Goal: Task Accomplishment & Management: Manage account settings

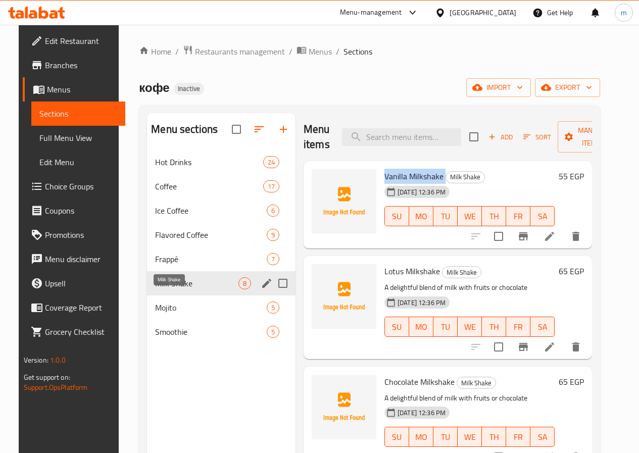
click at [160, 289] on span "Milk Shake" at bounding box center [196, 283] width 83 height 12
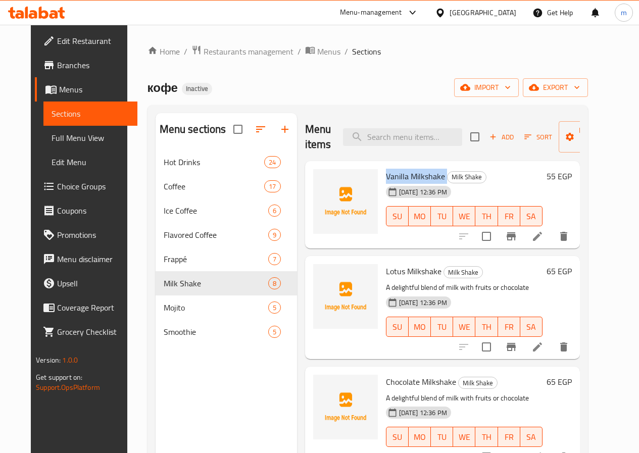
click at [51, 163] on span "Edit Menu" at bounding box center [90, 162] width 78 height 12
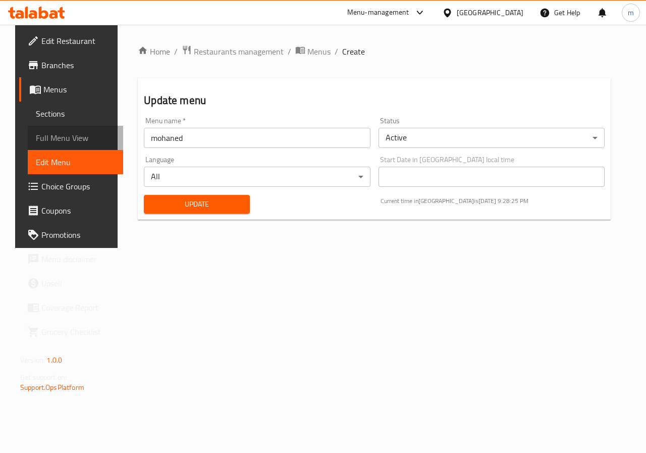
click at [55, 128] on link "Full Menu View" at bounding box center [75, 138] width 95 height 24
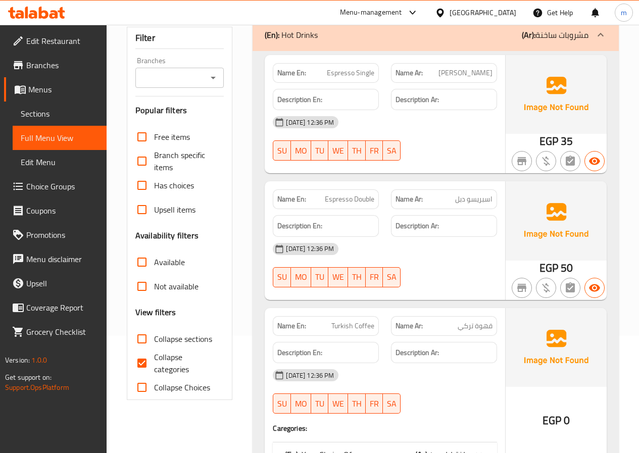
scroll to position [151, 0]
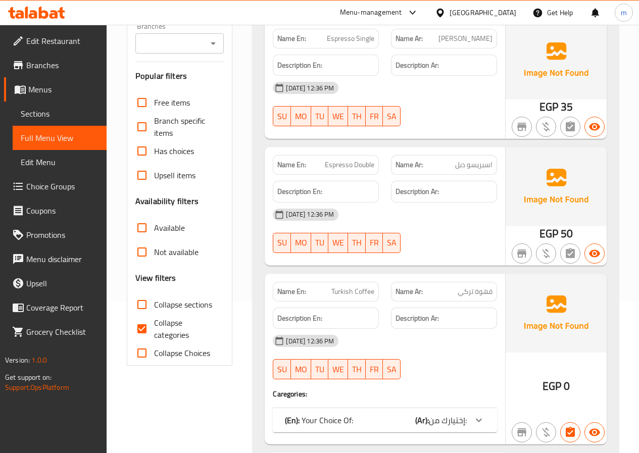
click at [149, 308] on input "Collapse sections" at bounding box center [142, 304] width 24 height 24
checkbox input "true"
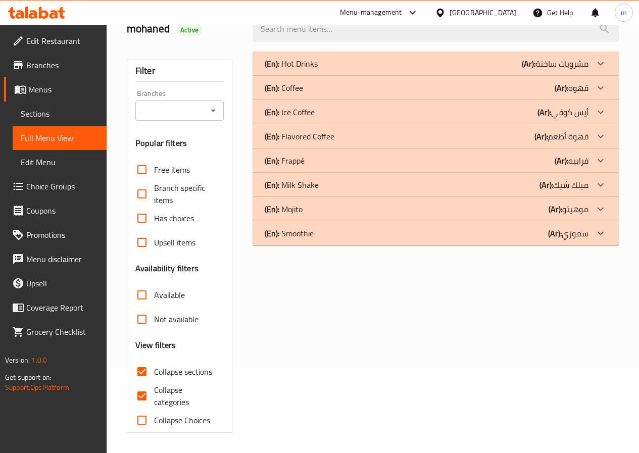
scroll to position [34, 0]
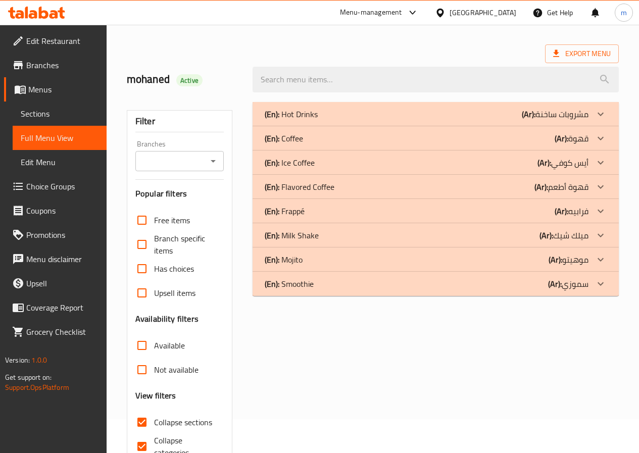
click at [389, 232] on div "(En): Milk Shake (Ar): ميلك شيك" at bounding box center [427, 235] width 324 height 12
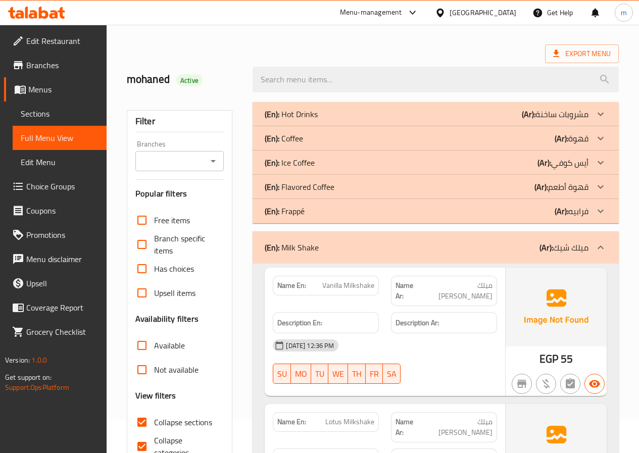
scroll to position [185, 0]
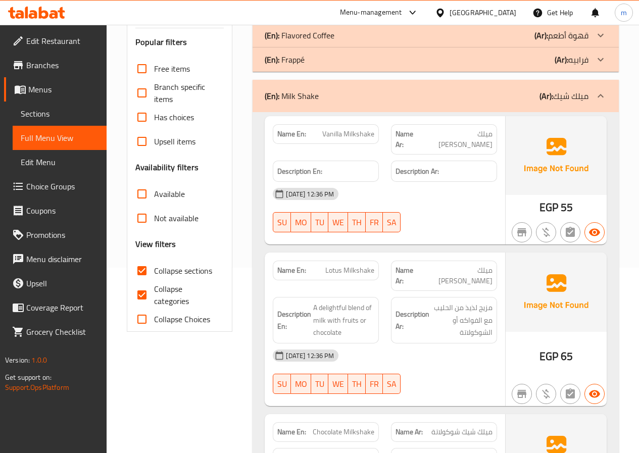
click at [23, 111] on span "Sections" at bounding box center [60, 114] width 78 height 12
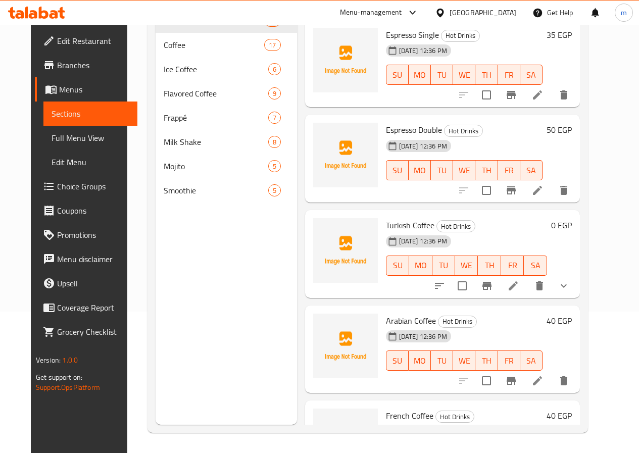
scroll to position [141, 0]
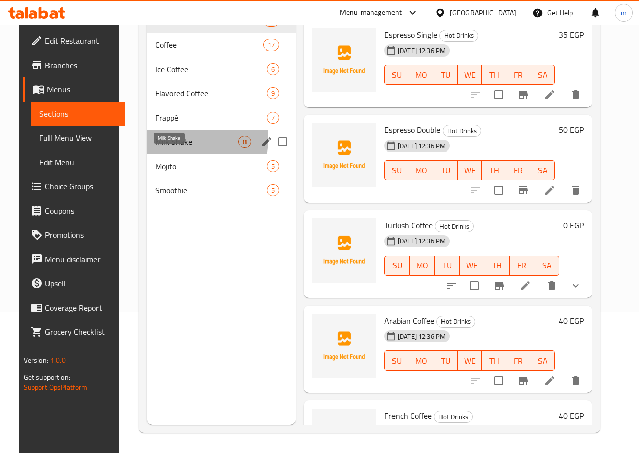
click at [168, 148] on span "Milk Shake" at bounding box center [196, 142] width 83 height 12
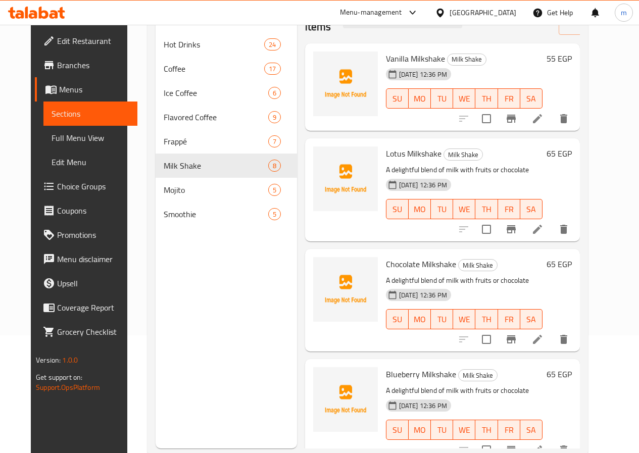
scroll to position [40, 0]
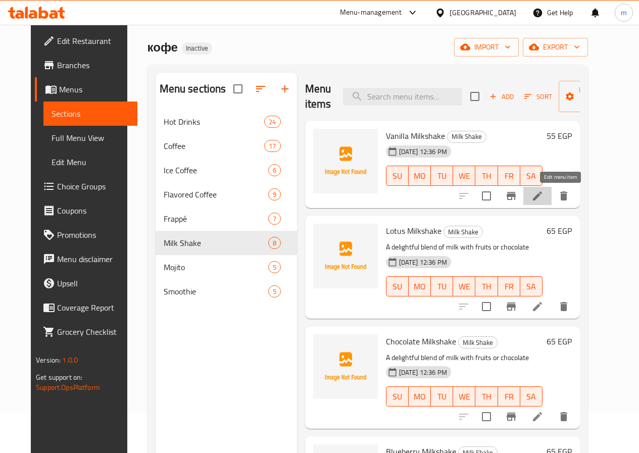
click at [543, 200] on icon at bounding box center [537, 196] width 12 height 12
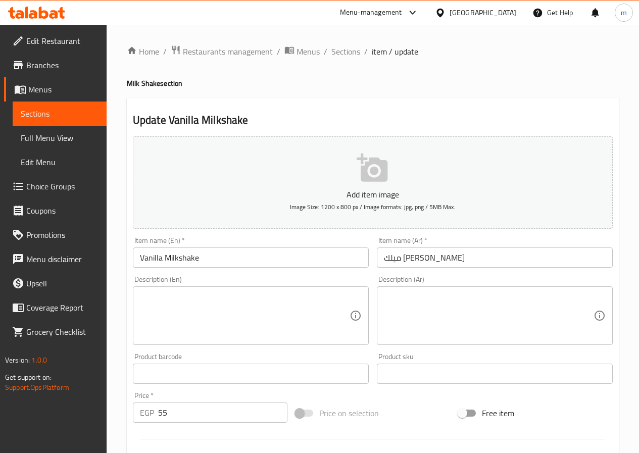
click at [45, 113] on span "Sections" at bounding box center [60, 114] width 78 height 12
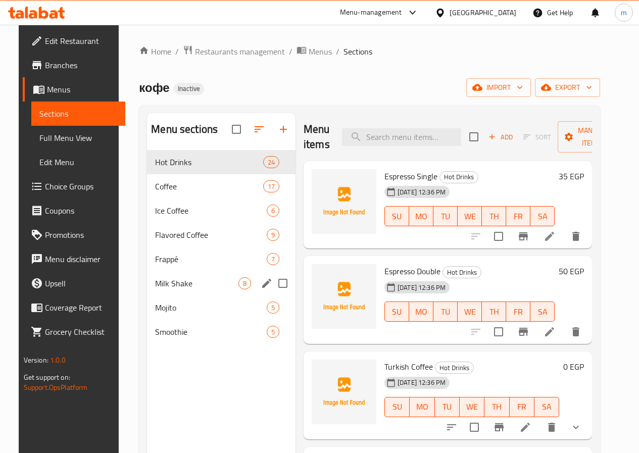
click at [163, 289] on div "Milk Shake 8" at bounding box center [221, 283] width 148 height 24
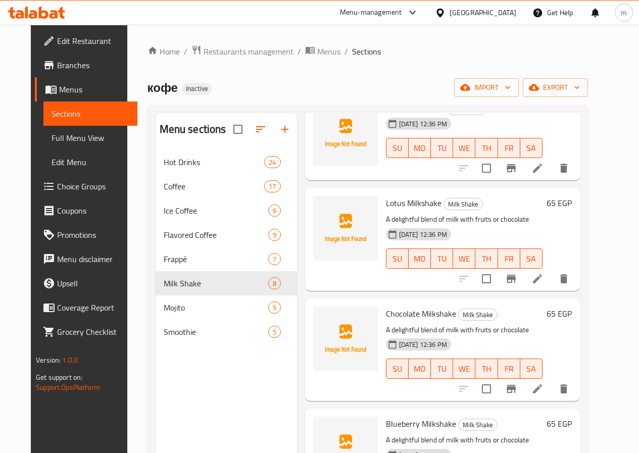
scroll to position [50, 0]
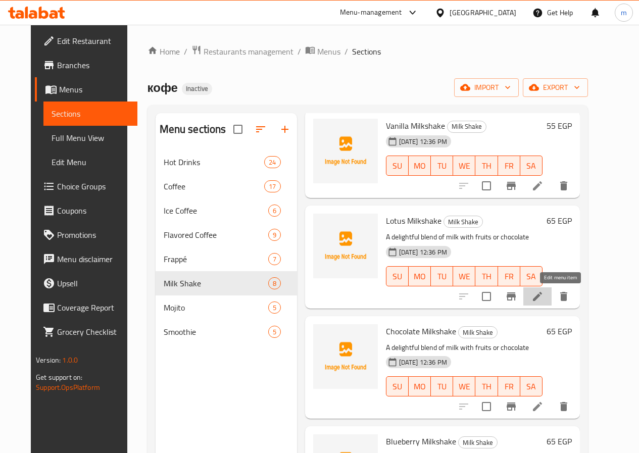
click at [543, 295] on icon at bounding box center [537, 296] width 12 height 12
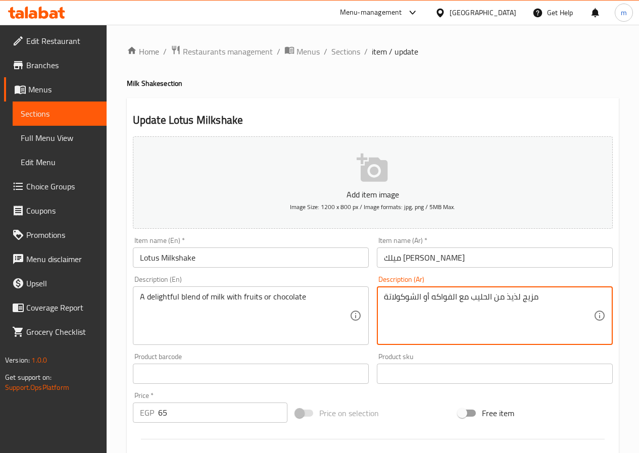
click at [404, 306] on textarea "مزيج لذيذ من الحليب مع الفواكه أو الشوكولاتة" at bounding box center [488, 316] width 209 height 48
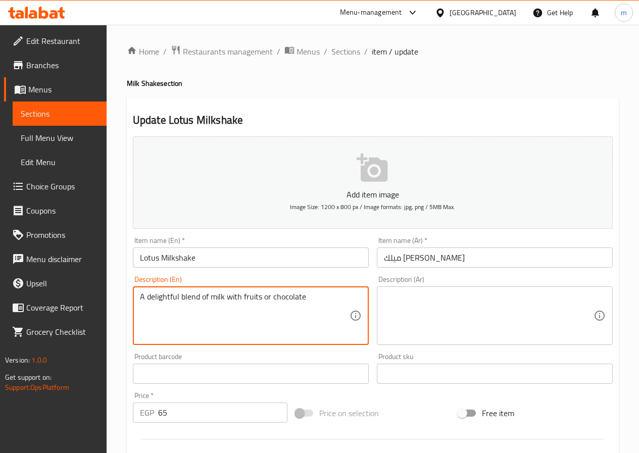
click at [314, 304] on textarea "A delightful blend of milk with fruits or chocolate" at bounding box center [244, 316] width 209 height 48
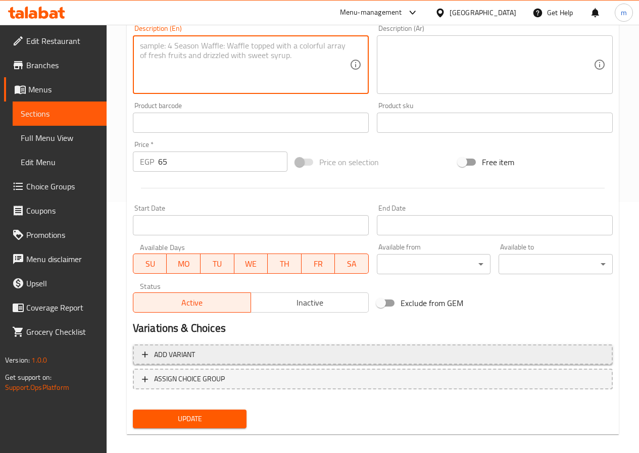
scroll to position [252, 0]
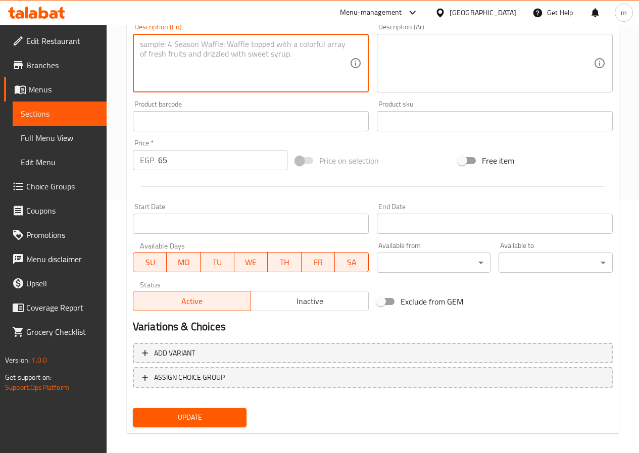
click at [219, 417] on span "Update" at bounding box center [190, 417] width 98 height 13
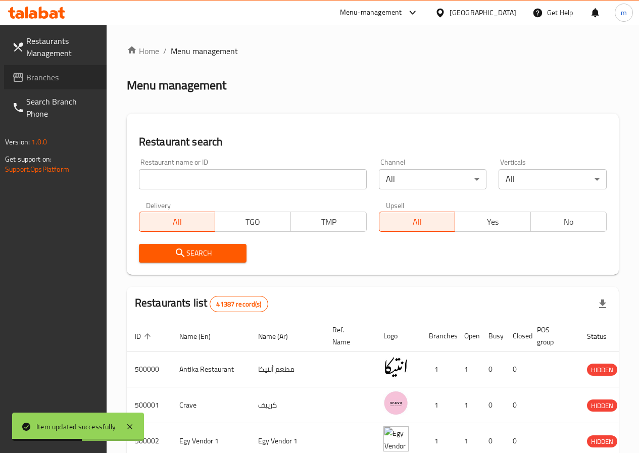
click at [43, 80] on span "Branches" at bounding box center [62, 77] width 72 height 12
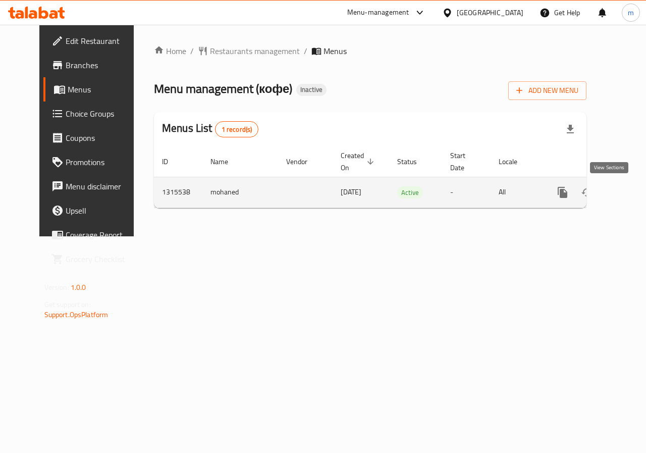
click at [629, 194] on icon "enhanced table" at bounding box center [635, 192] width 12 height 12
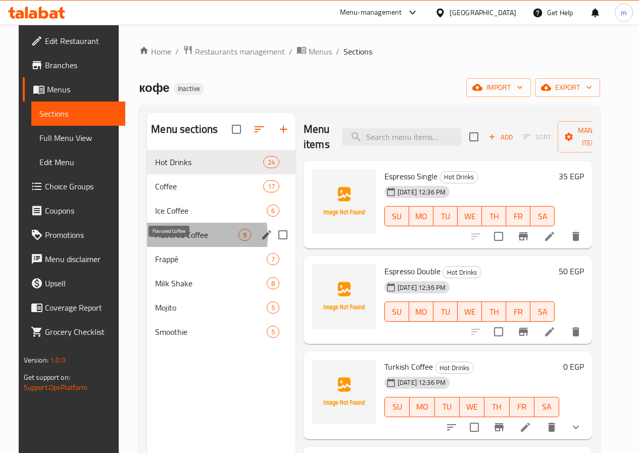
click at [158, 241] on span "Flavored Coffee" at bounding box center [196, 235] width 83 height 12
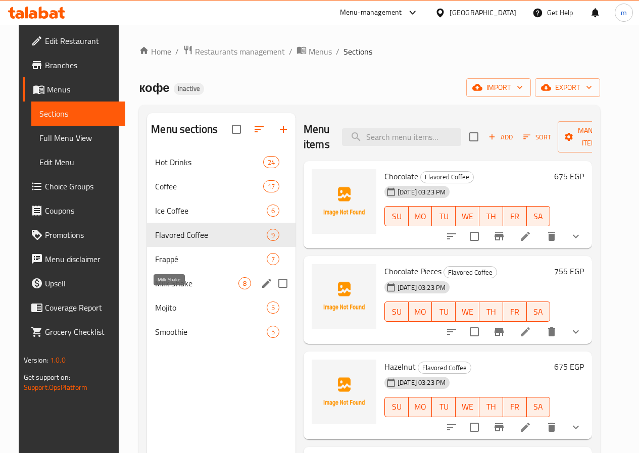
click at [166, 289] on span "Milk Shake" at bounding box center [196, 283] width 83 height 12
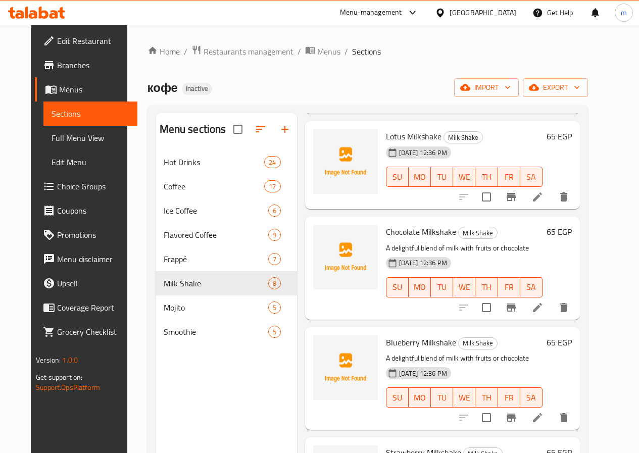
scroll to position [151, 0]
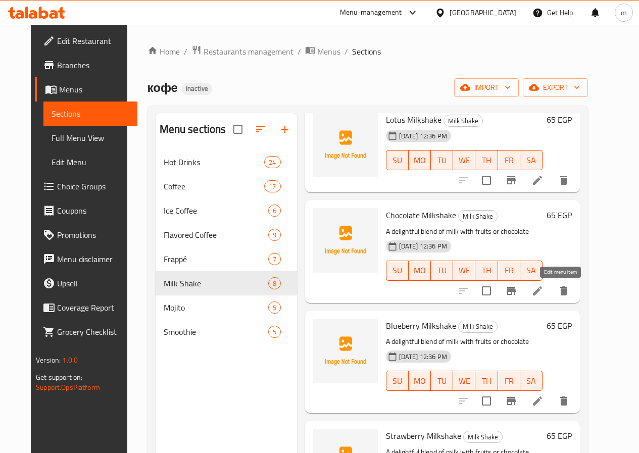
click at [543, 288] on icon at bounding box center [537, 291] width 12 height 12
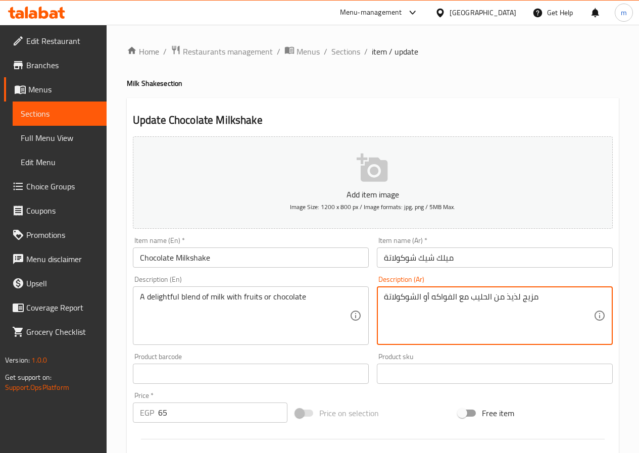
drag, startPoint x: 422, startPoint y: 295, endPoint x: 457, endPoint y: 311, distance: 38.9
type textarea "مزيج لذيذ من الحليب مع الشوكولاتة"
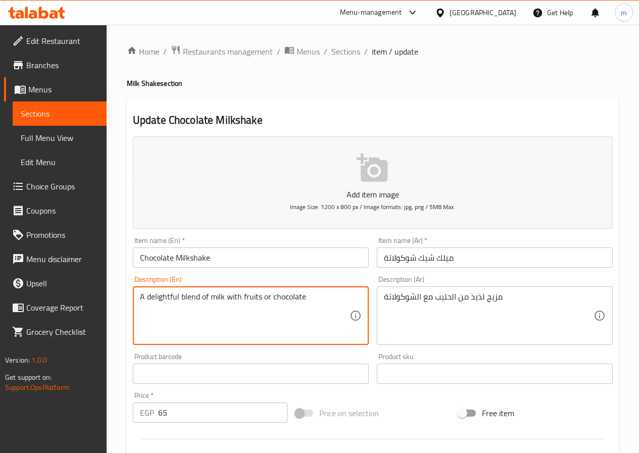
drag, startPoint x: 270, startPoint y: 298, endPoint x: 240, endPoint y: 304, distance: 30.8
type textarea "A delightful blend of milk with chocolate"
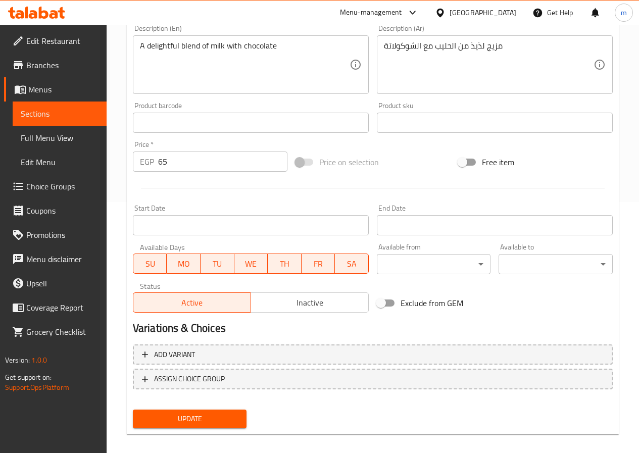
scroll to position [260, 0]
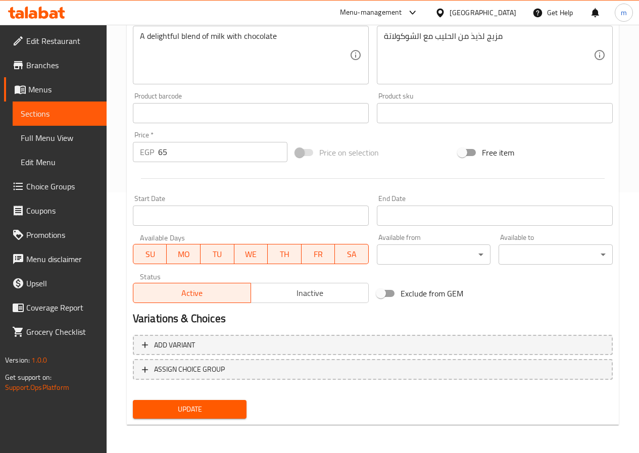
click at [230, 409] on span "Update" at bounding box center [190, 409] width 98 height 13
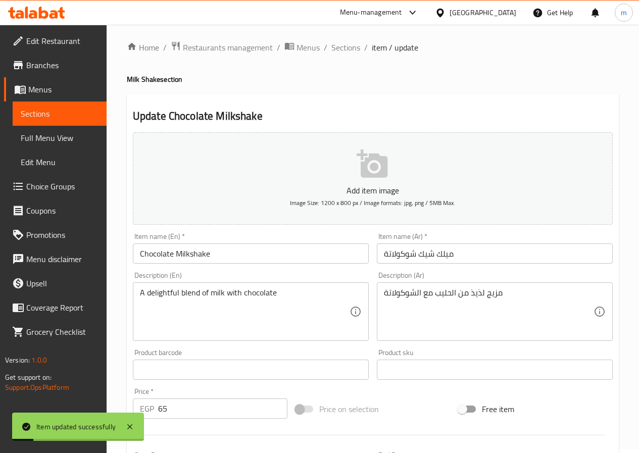
scroll to position [0, 0]
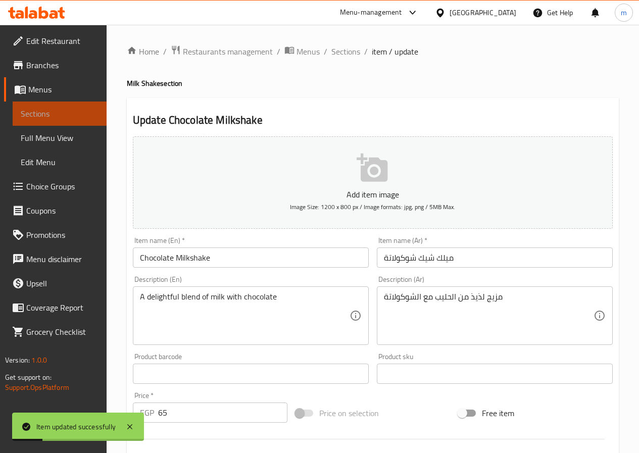
click at [84, 113] on span "Sections" at bounding box center [60, 114] width 78 height 12
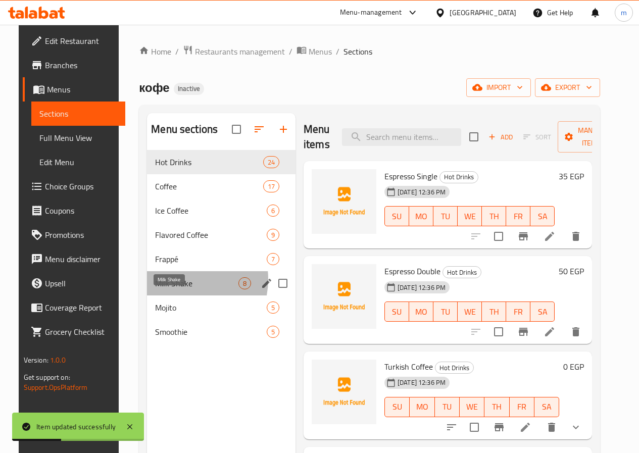
click at [168, 289] on span "Milk Shake" at bounding box center [196, 283] width 83 height 12
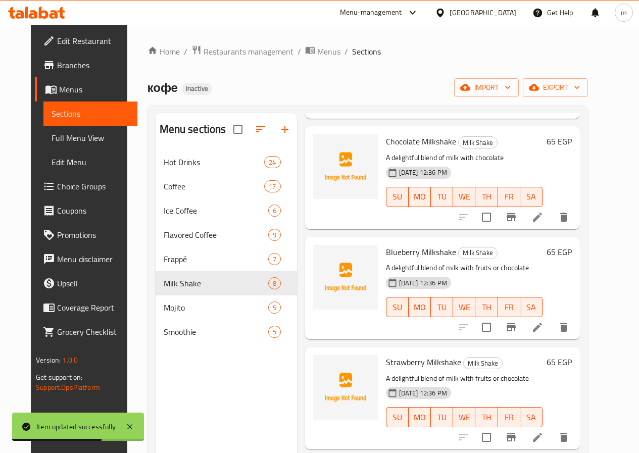
scroll to position [252, 0]
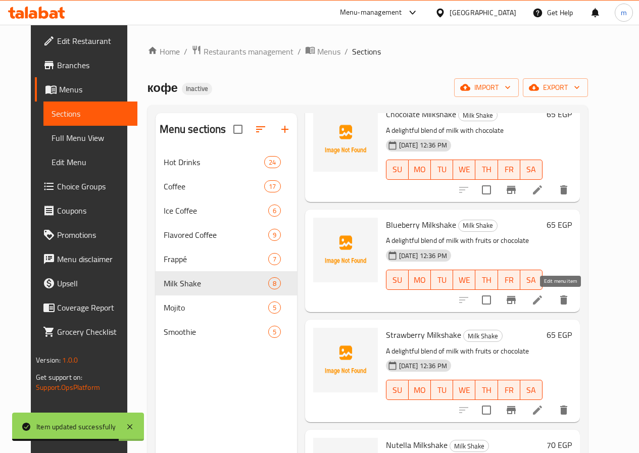
click at [542, 300] on icon at bounding box center [537, 299] width 9 height 9
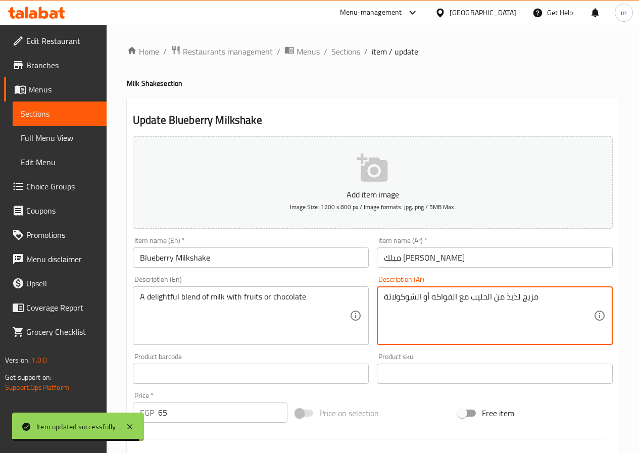
click at [472, 309] on textarea "مزيج لذيذ من الحليب مع الفواكه أو الشوكولاتة" at bounding box center [488, 316] width 209 height 48
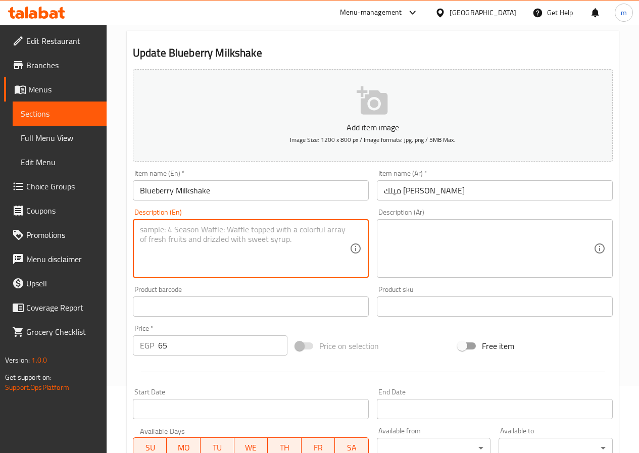
scroll to position [260, 0]
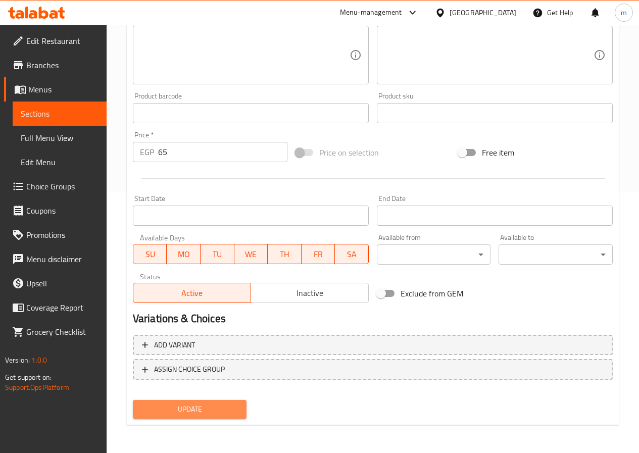
click at [182, 414] on span "Update" at bounding box center [190, 409] width 98 height 13
click at [216, 409] on span "Update" at bounding box center [190, 409] width 98 height 13
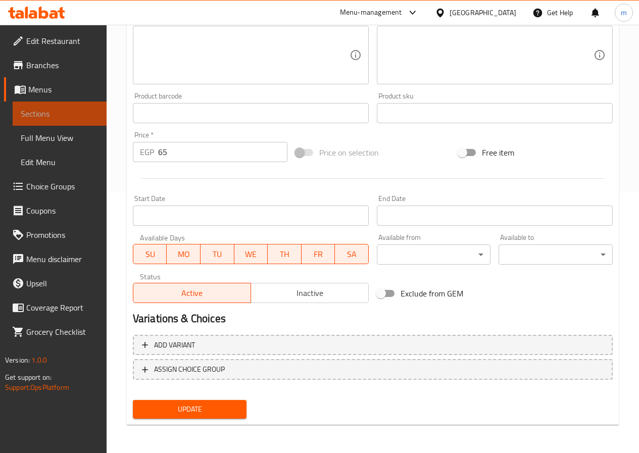
click at [68, 115] on span "Sections" at bounding box center [60, 114] width 78 height 12
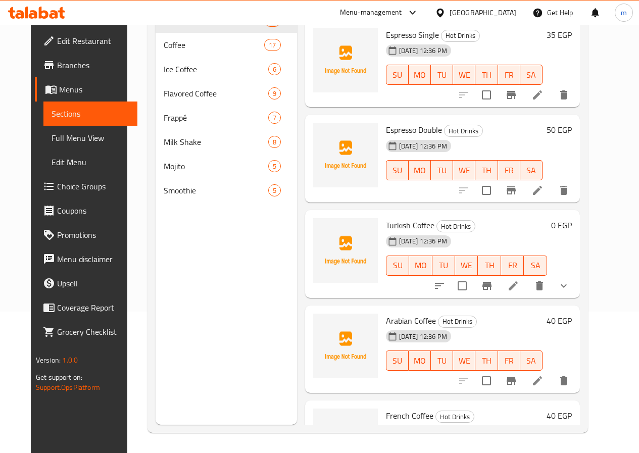
scroll to position [141, 0]
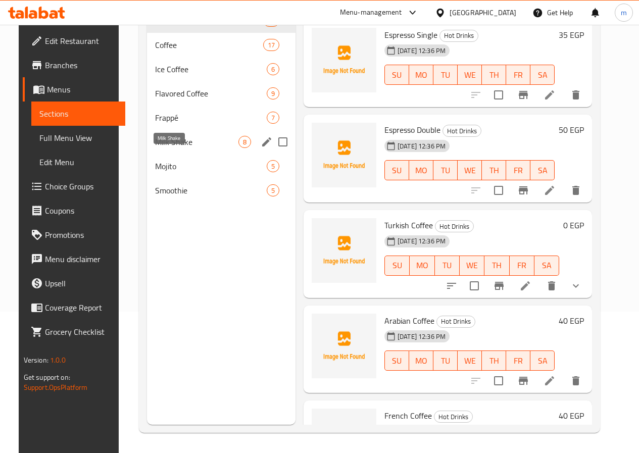
click at [156, 148] on span "Milk Shake" at bounding box center [196, 142] width 83 height 12
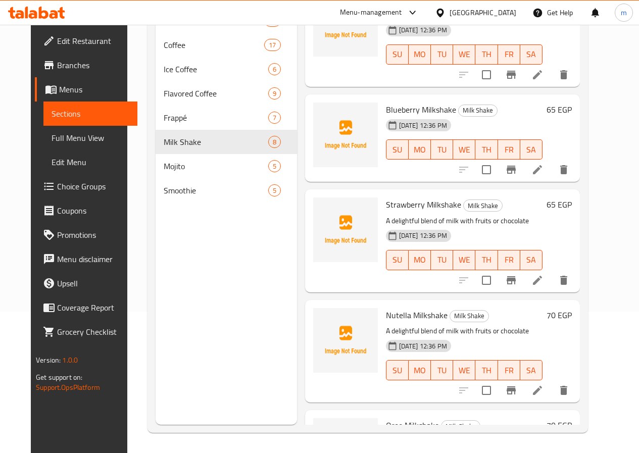
scroll to position [223, 0]
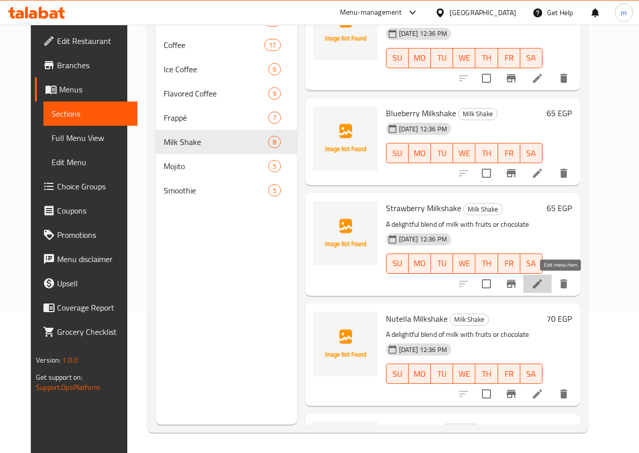
click at [543, 282] on icon at bounding box center [537, 284] width 12 height 12
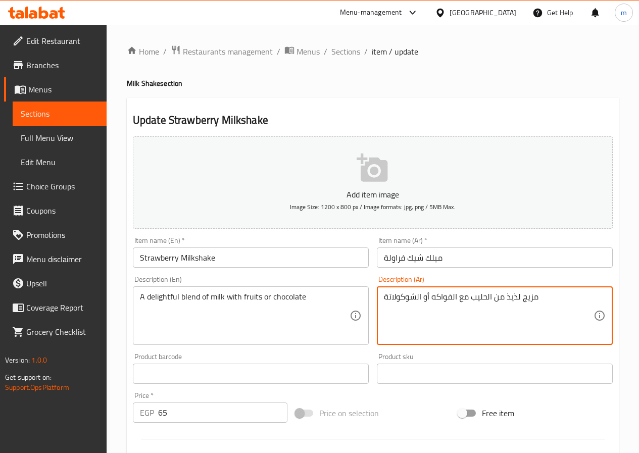
click at [460, 303] on textarea "مزيج لذيذ من الحليب مع الفواكه أو الشوكولاتة" at bounding box center [488, 316] width 209 height 48
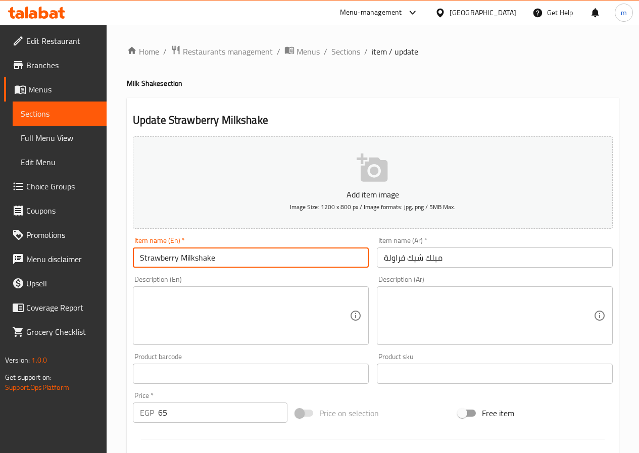
drag, startPoint x: 176, startPoint y: 259, endPoint x: 162, endPoint y: 259, distance: 14.1
click at [162, 259] on input "Strawberry Milkshake" at bounding box center [251, 257] width 236 height 20
drag, startPoint x: 215, startPoint y: 260, endPoint x: 125, endPoint y: 260, distance: 89.8
click at [125, 260] on div "Home / Restaurants management / Menus / Sections / item / update Milk Shake sec…" at bounding box center [373, 369] width 532 height 689
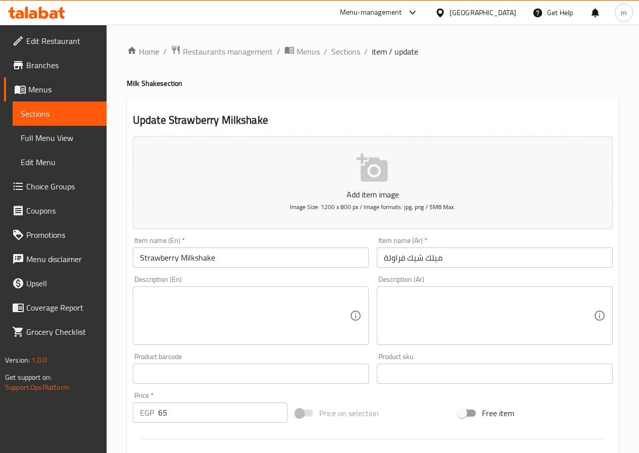
scroll to position [260, 0]
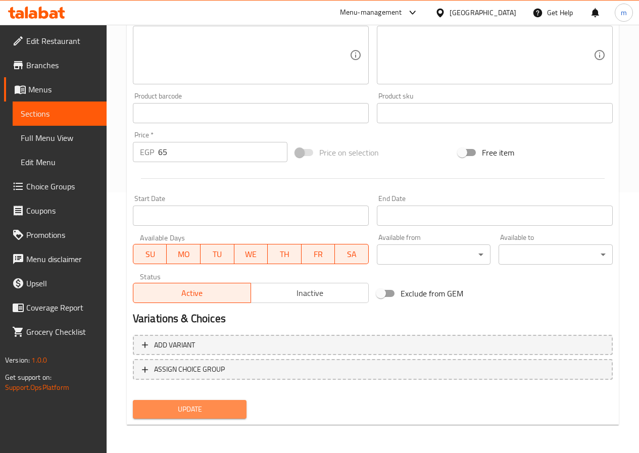
click at [202, 415] on span "Update" at bounding box center [190, 409] width 98 height 13
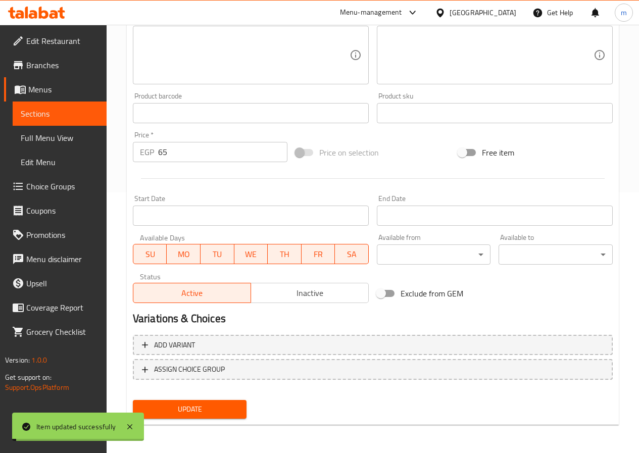
click at [57, 113] on span "Sections" at bounding box center [60, 114] width 78 height 12
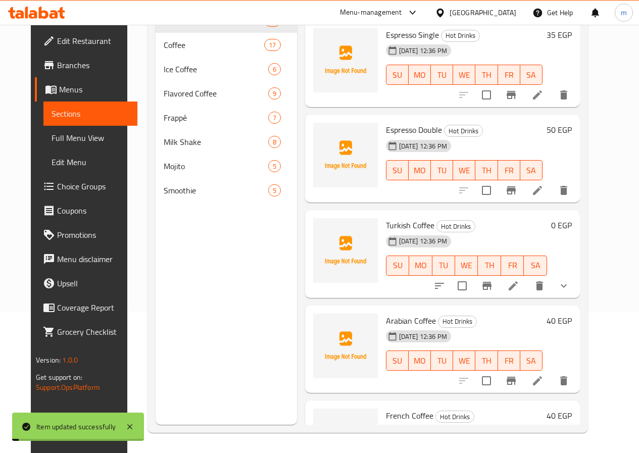
scroll to position [141, 0]
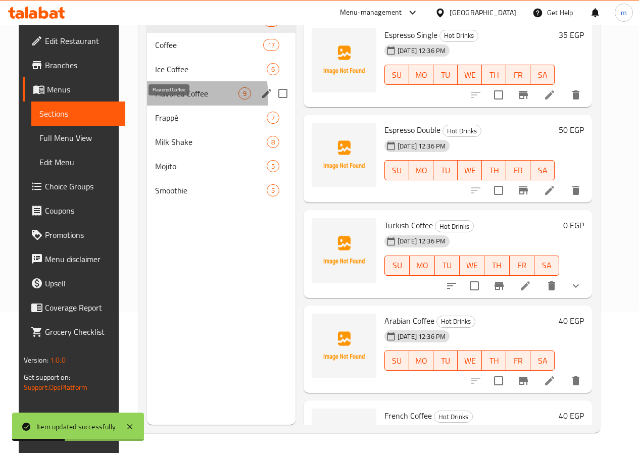
click at [159, 99] on span "Flavored Coffee" at bounding box center [196, 93] width 83 height 12
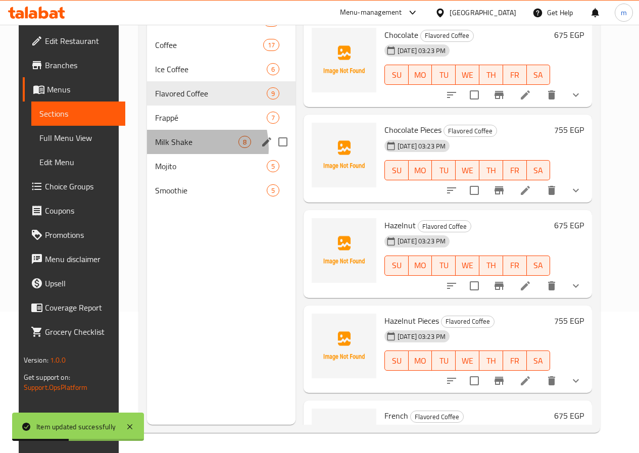
click at [168, 154] on div "Milk Shake 8" at bounding box center [221, 142] width 148 height 24
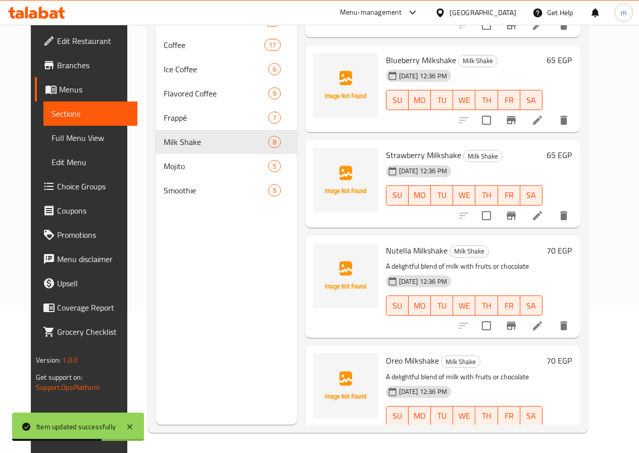
scroll to position [404, 0]
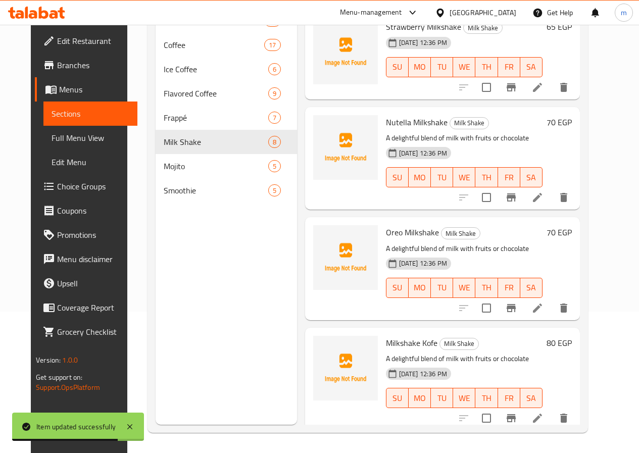
click at [543, 202] on icon at bounding box center [537, 197] width 12 height 12
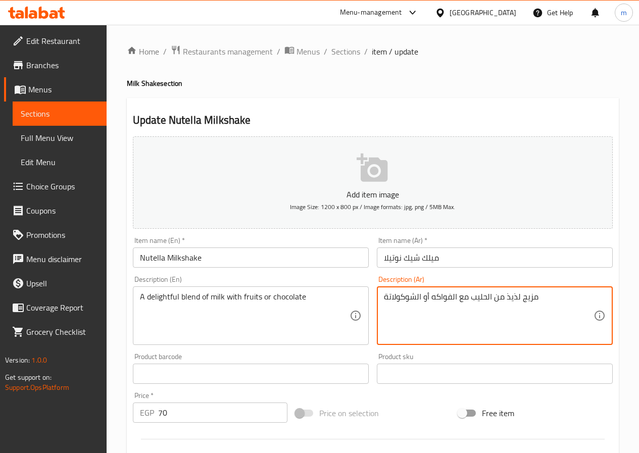
drag, startPoint x: 422, startPoint y: 296, endPoint x: 455, endPoint y: 300, distance: 33.0
type textarea "مزيج لذيذ من الحليب مع الشوكولاتة"
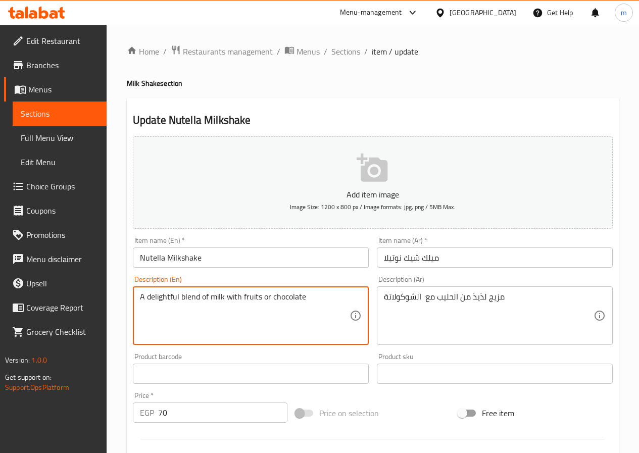
drag, startPoint x: 269, startPoint y: 296, endPoint x: 242, endPoint y: 297, distance: 26.3
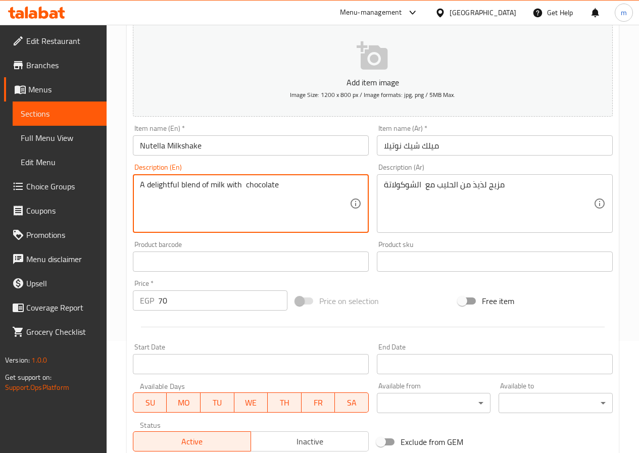
scroll to position [252, 0]
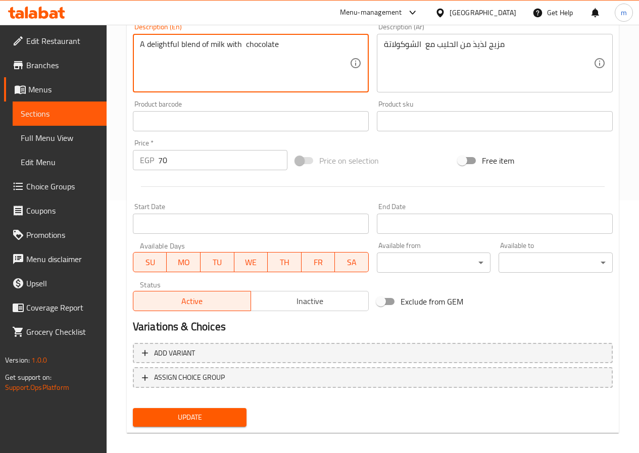
type textarea "A delightful blend of milk with chocolate"
click at [216, 411] on span "Update" at bounding box center [190, 417] width 98 height 13
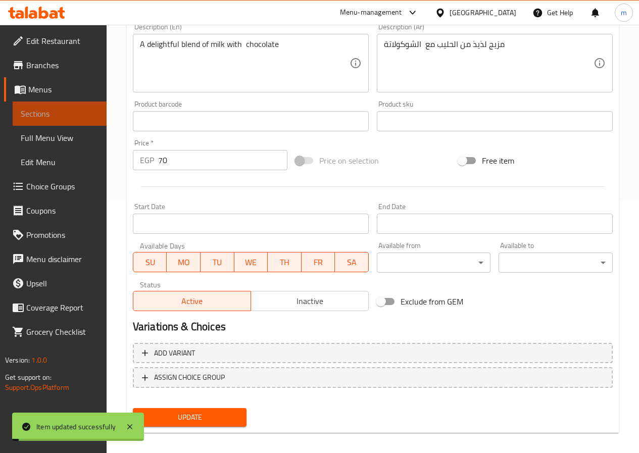
click at [43, 116] on span "Sections" at bounding box center [60, 114] width 78 height 12
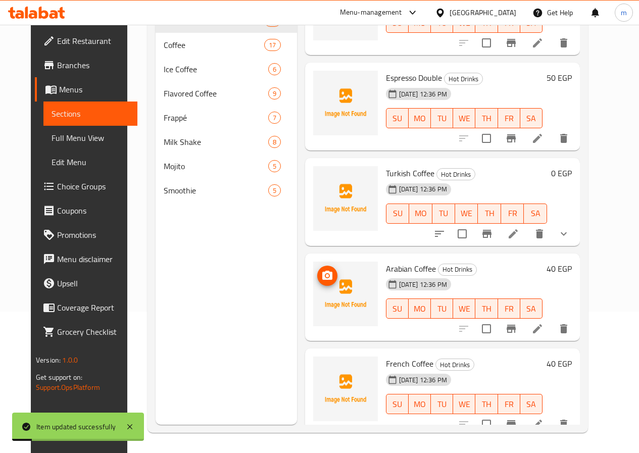
scroll to position [202, 0]
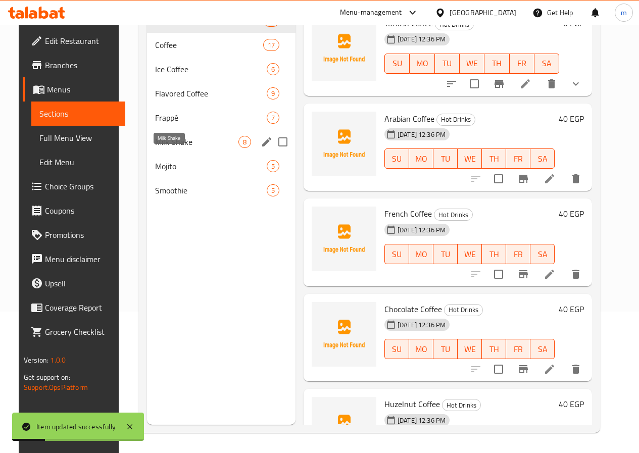
click at [157, 148] on span "Milk Shake" at bounding box center [196, 142] width 83 height 12
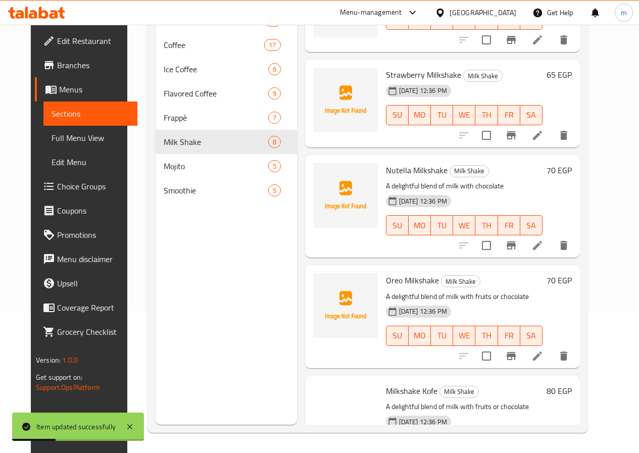
scroll to position [409, 0]
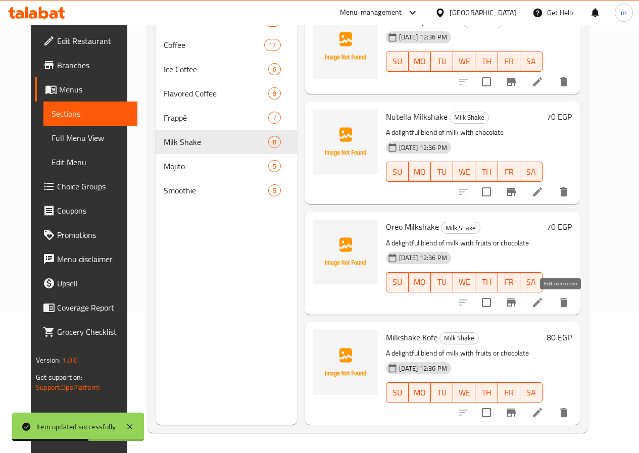
click at [542, 304] on icon at bounding box center [537, 302] width 9 height 9
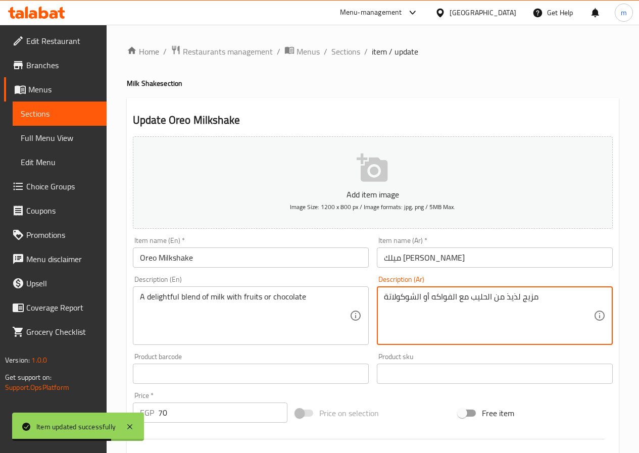
click at [468, 310] on textarea "مزيج لذيذ من الحليب مع الفواكه أو الشوكولاتة" at bounding box center [488, 316] width 209 height 48
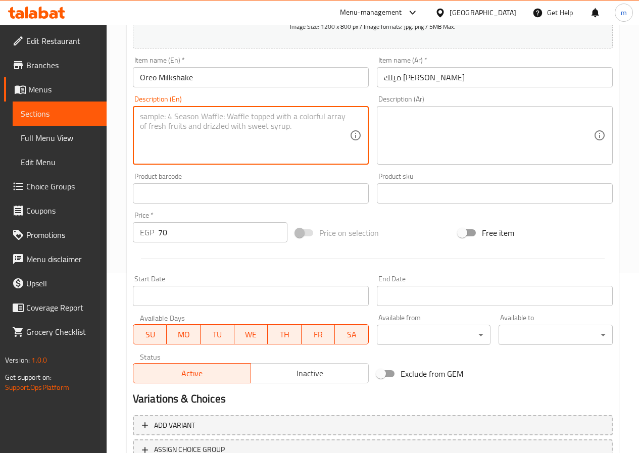
scroll to position [8, 0]
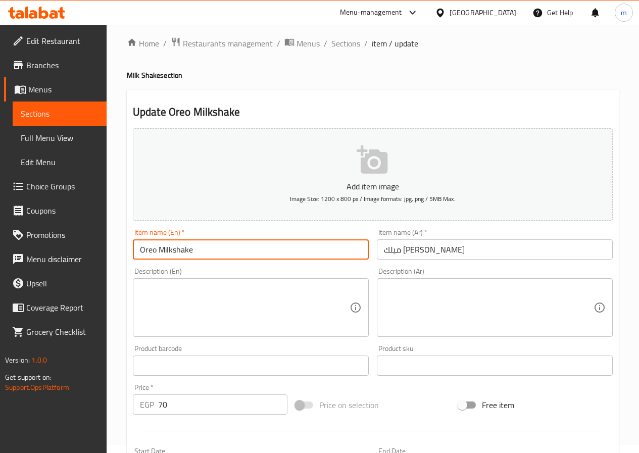
click at [218, 250] on input "Oreo Milkshake" at bounding box center [251, 249] width 236 height 20
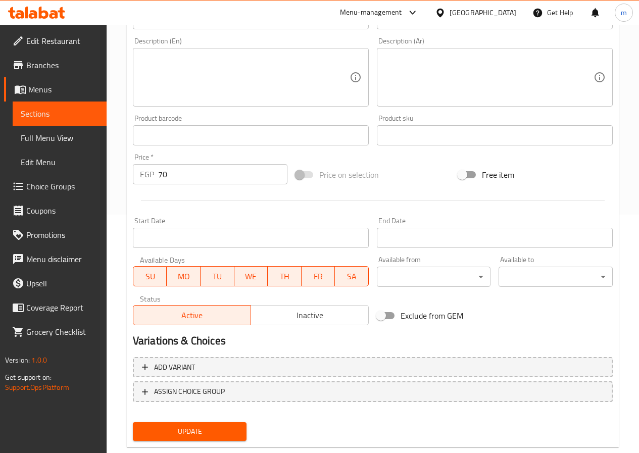
scroll to position [260, 0]
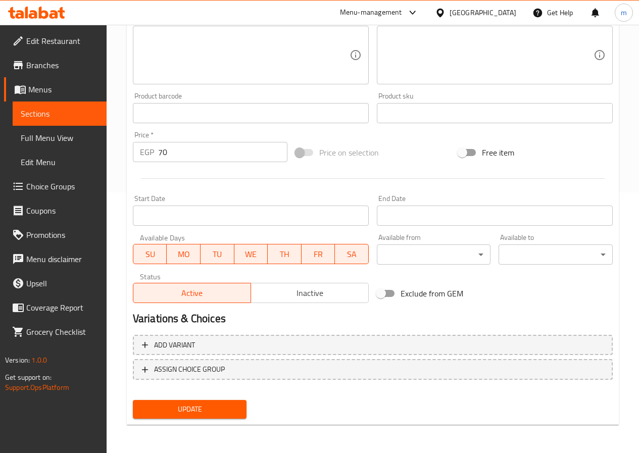
drag, startPoint x: 233, startPoint y: 411, endPoint x: 233, endPoint y: 421, distance: 9.6
click at [233, 411] on span "Update" at bounding box center [190, 409] width 98 height 13
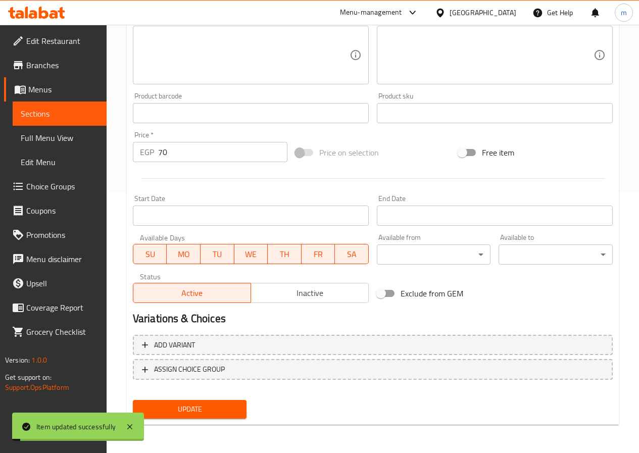
click at [29, 120] on span "Sections" at bounding box center [60, 114] width 78 height 12
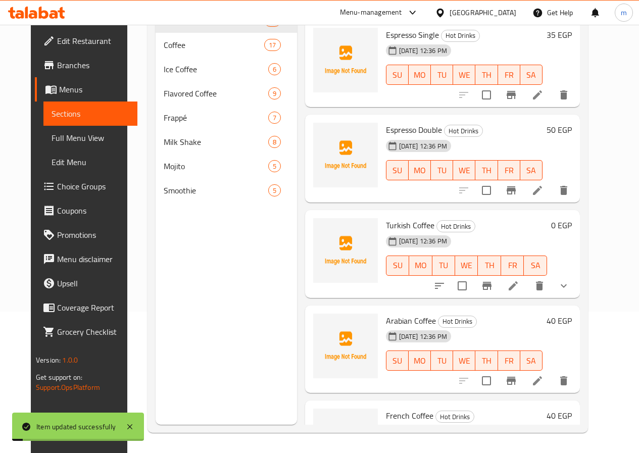
scroll to position [141, 0]
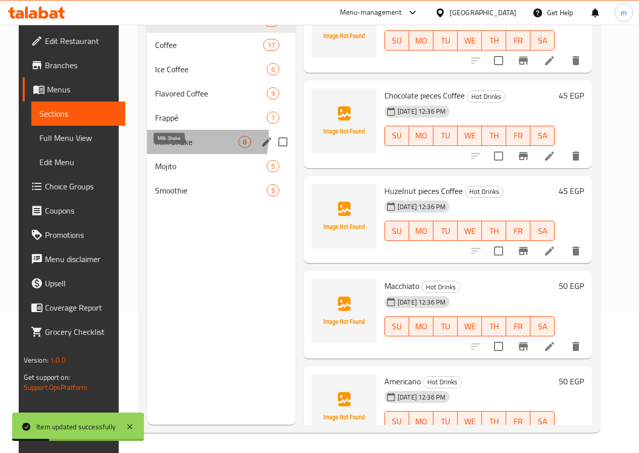
click at [158, 148] on span "Milk Shake" at bounding box center [196, 142] width 83 height 12
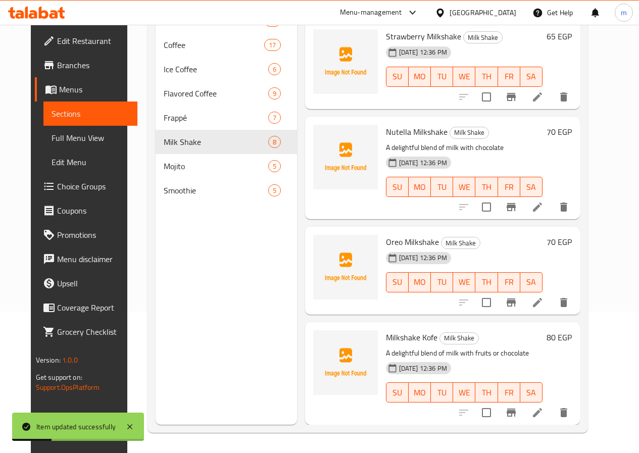
scroll to position [394, 0]
click at [543, 415] on icon at bounding box center [537, 412] width 12 height 12
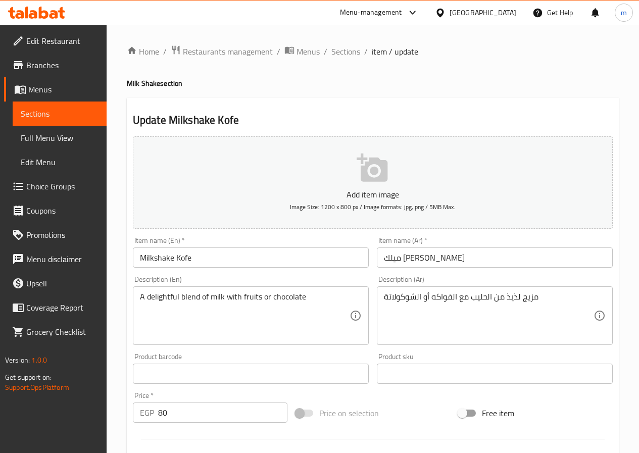
click at [213, 257] on input "Milkshake Kofe" at bounding box center [251, 257] width 236 height 20
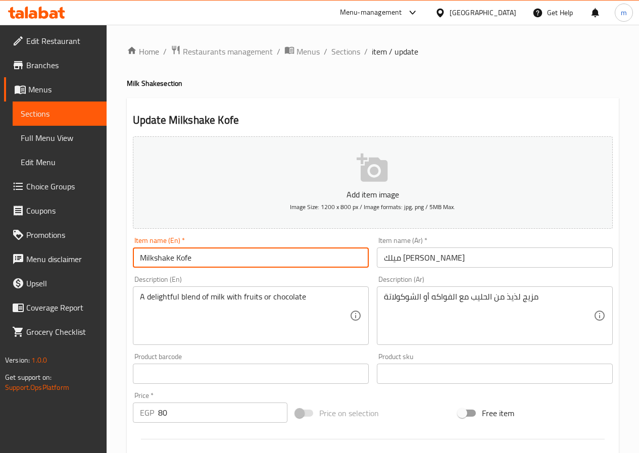
click at [213, 257] on input "Milkshake Kofe" at bounding box center [251, 257] width 236 height 20
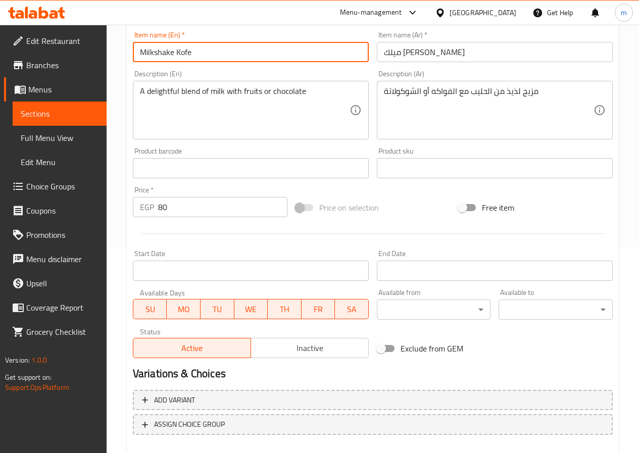
scroll to position [109, 0]
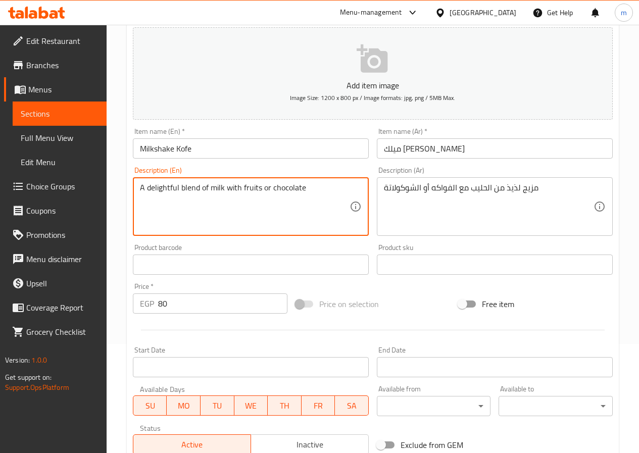
click at [227, 219] on textarea "A delightful blend of milk with fruits or chocolate" at bounding box center [244, 207] width 209 height 48
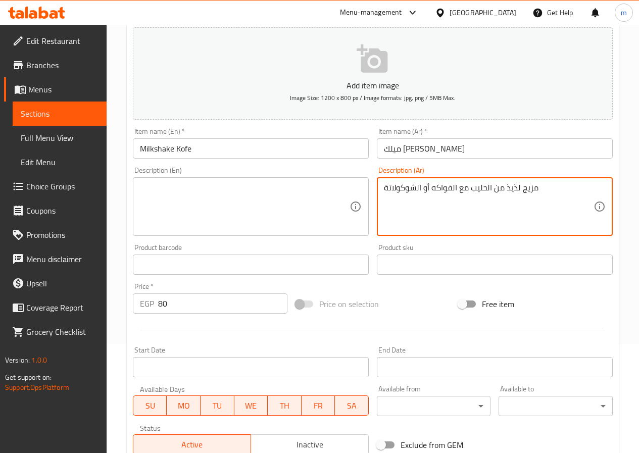
click at [404, 189] on textarea "مزيج لذيذ من الحليب مع الفواكه أو الشوكولاتة" at bounding box center [488, 207] width 209 height 48
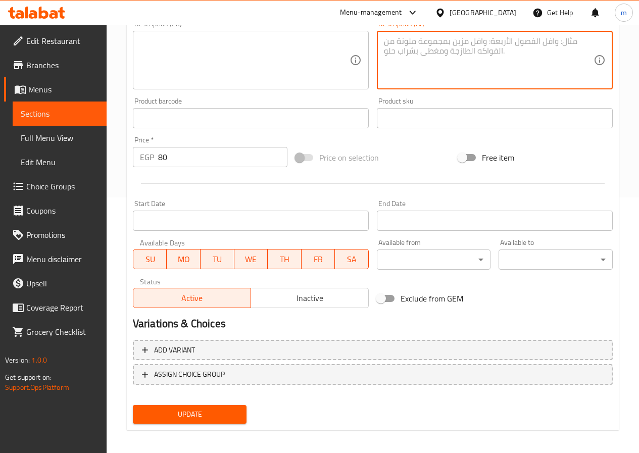
scroll to position [260, 0]
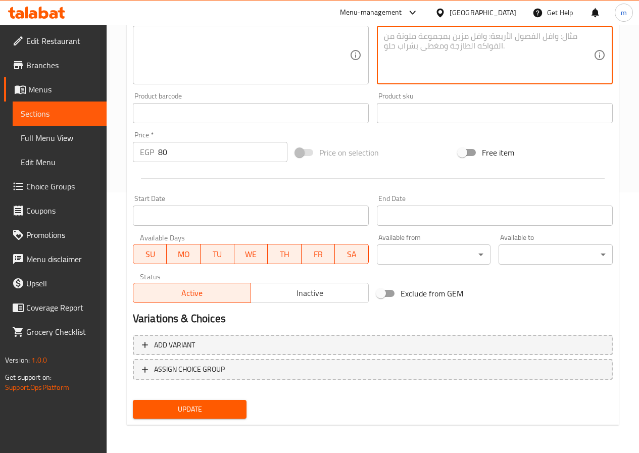
click at [190, 403] on span "Update" at bounding box center [190, 409] width 98 height 13
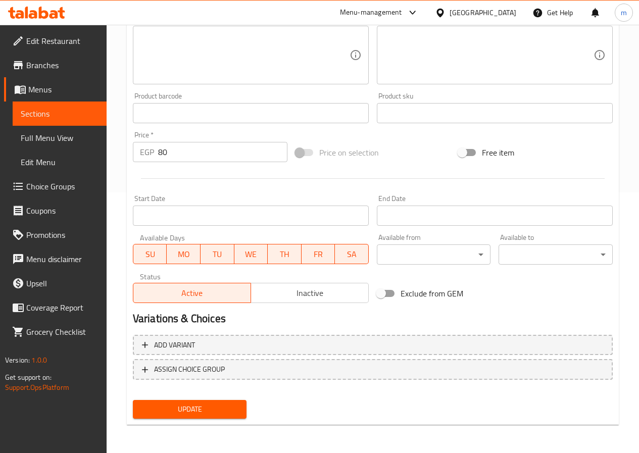
click at [215, 412] on span "Update" at bounding box center [190, 409] width 98 height 13
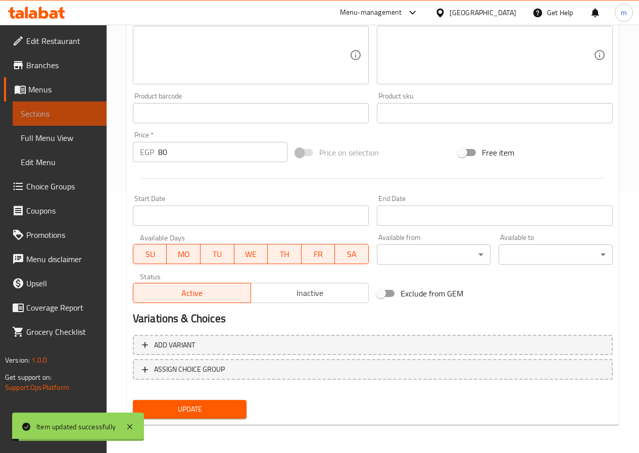
click at [46, 113] on span "Sections" at bounding box center [60, 114] width 78 height 12
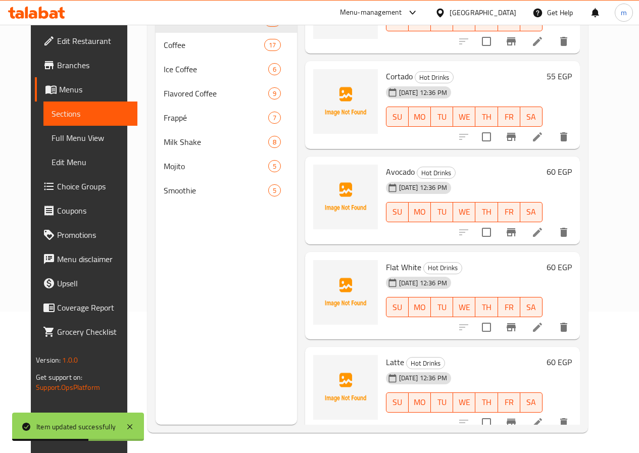
scroll to position [1010, 0]
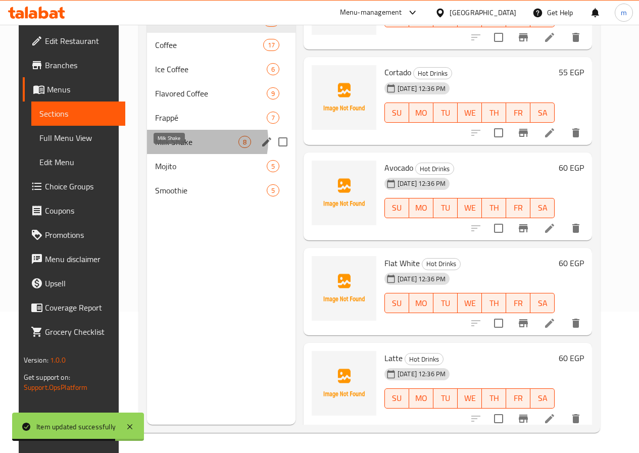
click at [177, 148] on span "Milk Shake" at bounding box center [196, 142] width 83 height 12
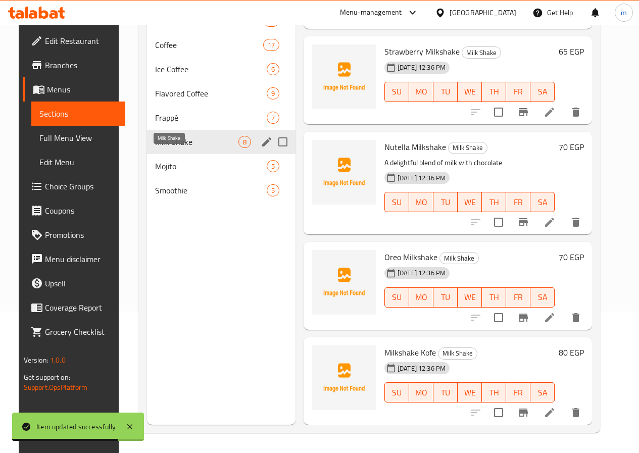
scroll to position [379, 0]
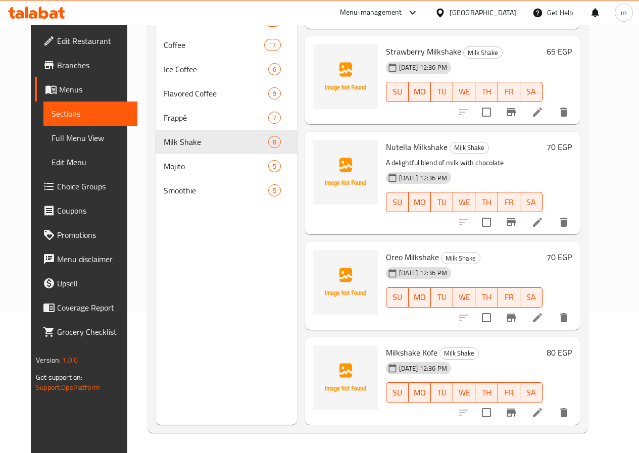
click at [549, 221] on li at bounding box center [537, 222] width 28 height 18
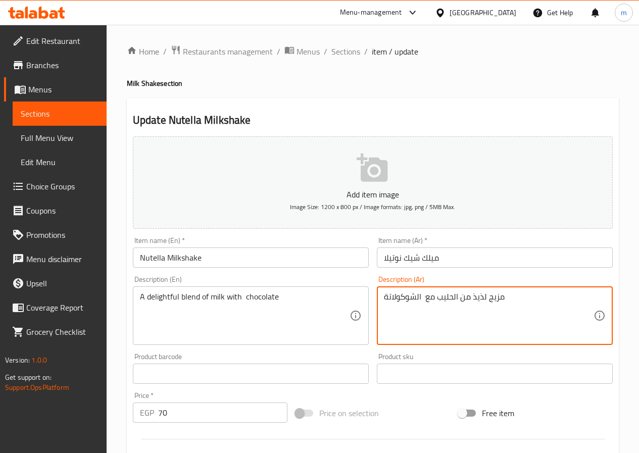
click at [415, 294] on textarea "مزيج لذيذ من الحليب مع الشوكولاتة" at bounding box center [488, 316] width 209 height 48
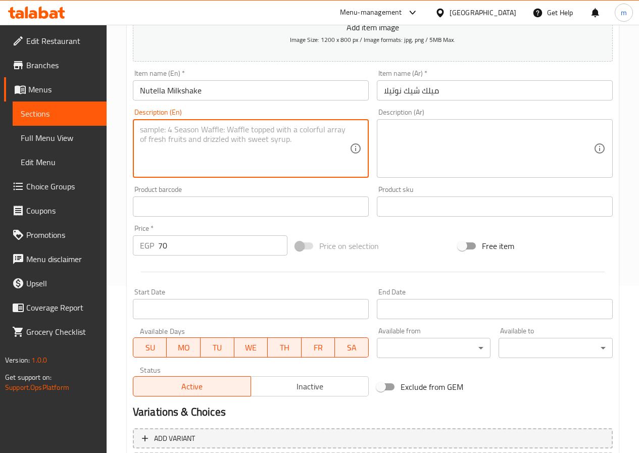
scroll to position [260, 0]
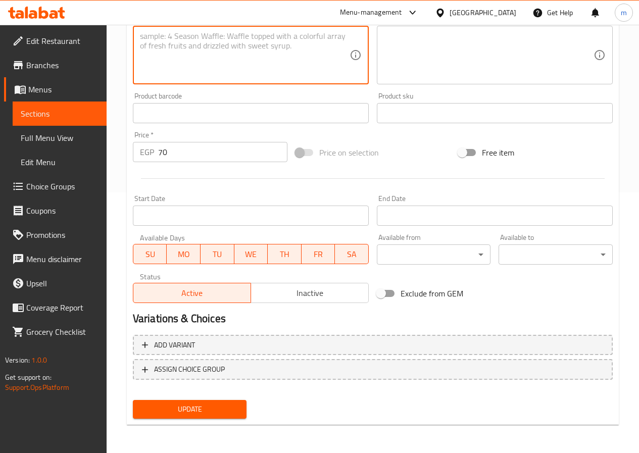
click at [201, 411] on span "Update" at bounding box center [190, 409] width 98 height 13
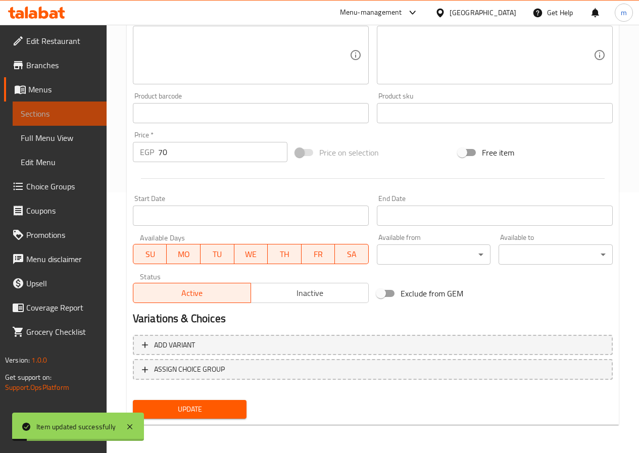
click at [60, 113] on span "Sections" at bounding box center [60, 114] width 78 height 12
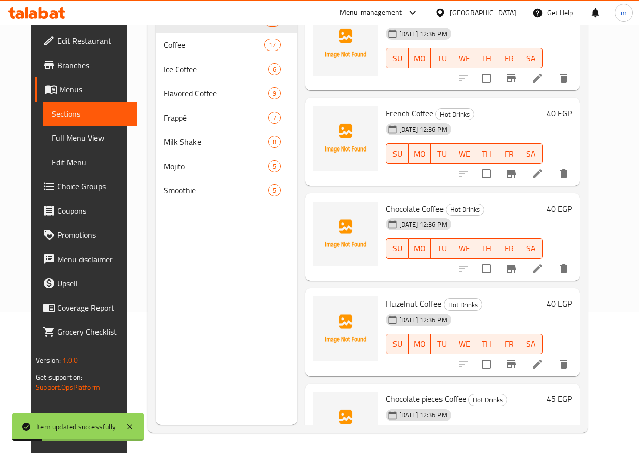
scroll to position [303, 0]
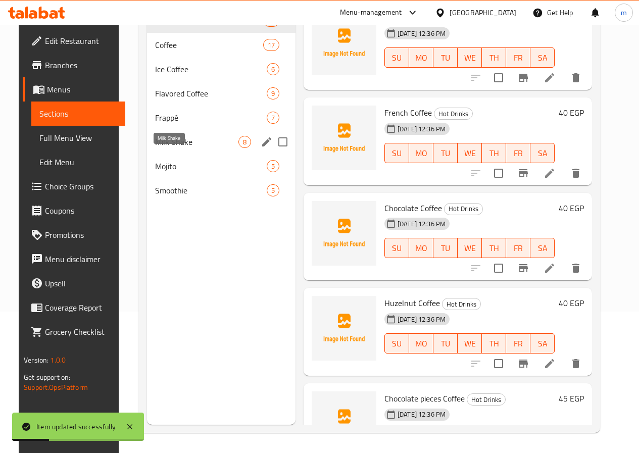
click at [168, 148] on span "Milk Shake" at bounding box center [196, 142] width 83 height 12
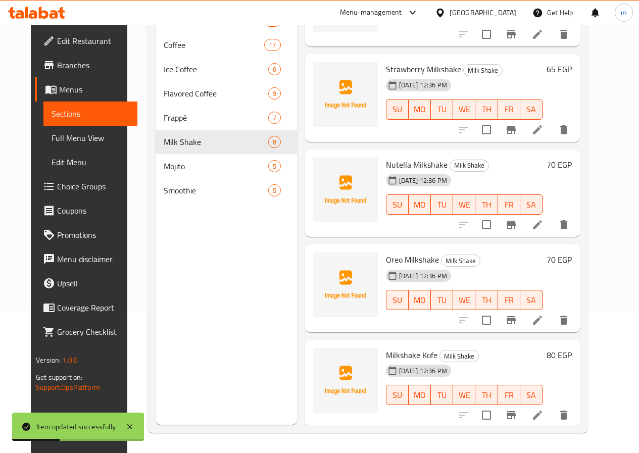
scroll to position [364, 0]
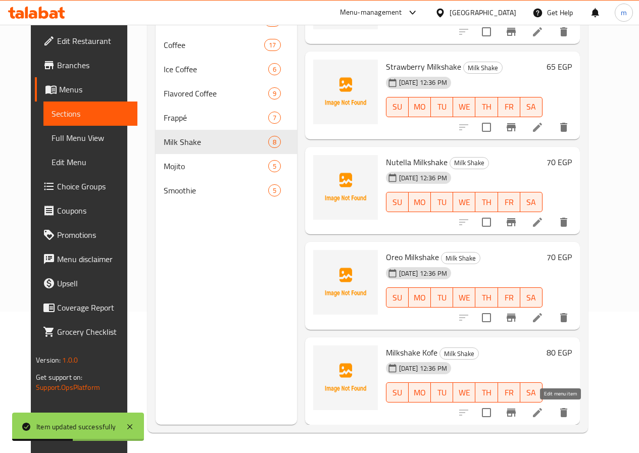
click at [542, 411] on icon at bounding box center [537, 412] width 9 height 9
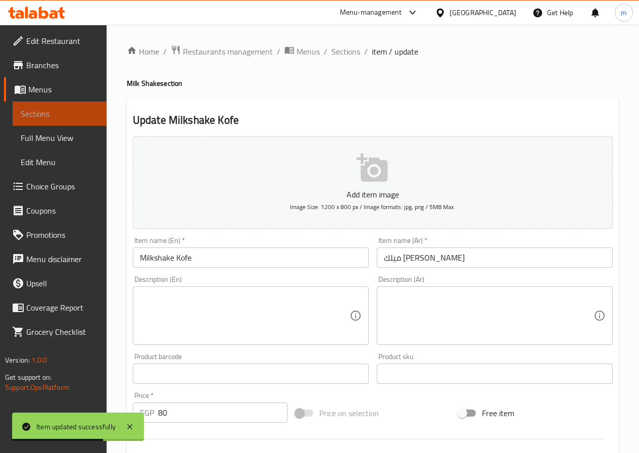
click at [49, 110] on span "Sections" at bounding box center [60, 114] width 78 height 12
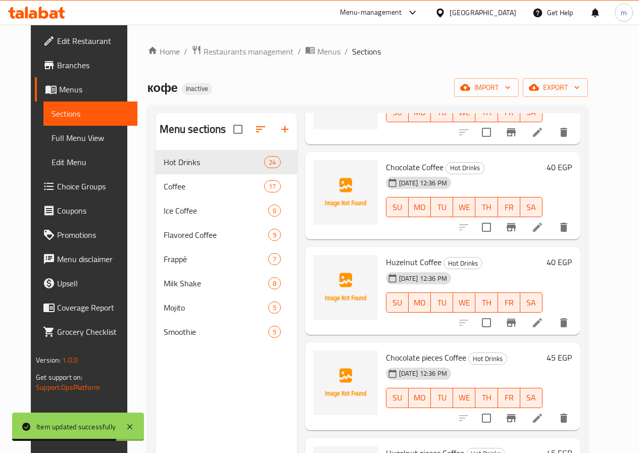
scroll to position [555, 0]
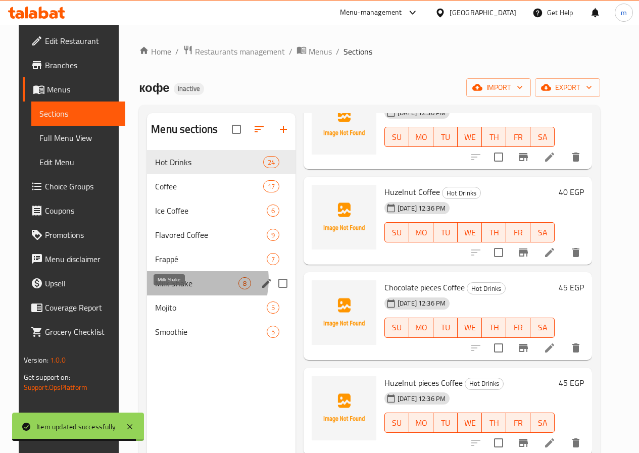
click at [177, 289] on span "Milk Shake" at bounding box center [196, 283] width 83 height 12
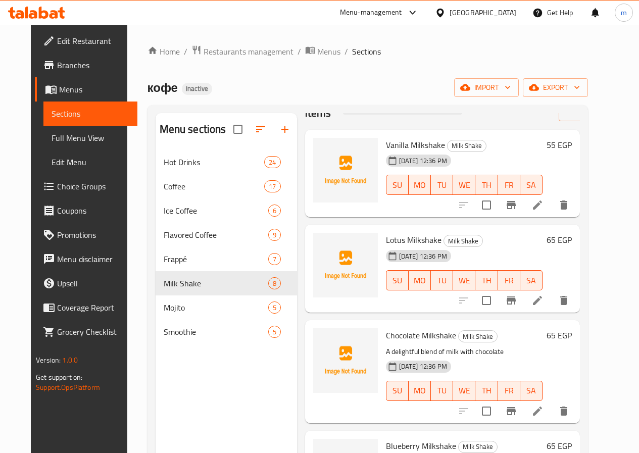
scroll to position [151, 0]
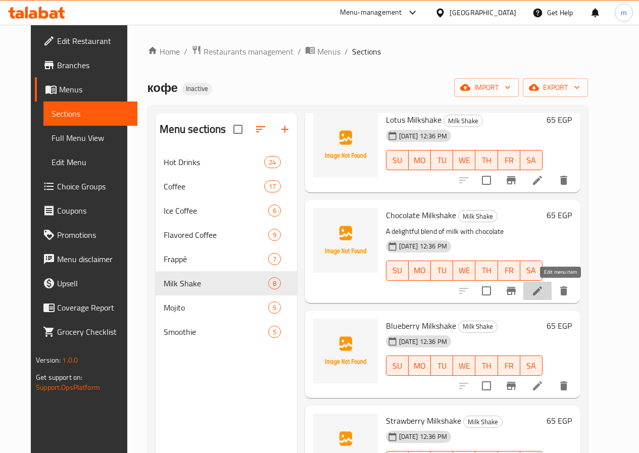
click at [543, 289] on icon at bounding box center [537, 291] width 12 height 12
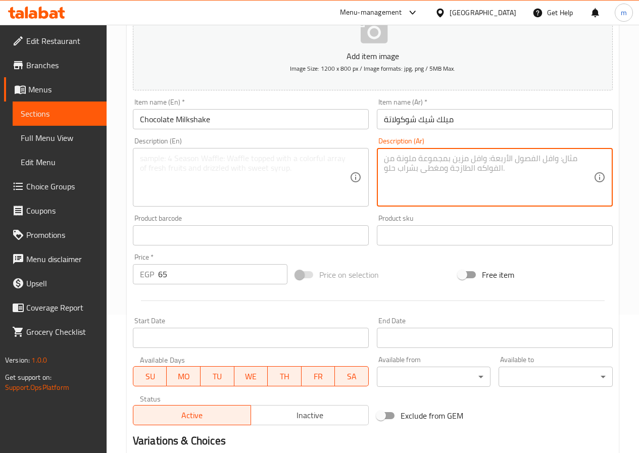
scroll to position [260, 0]
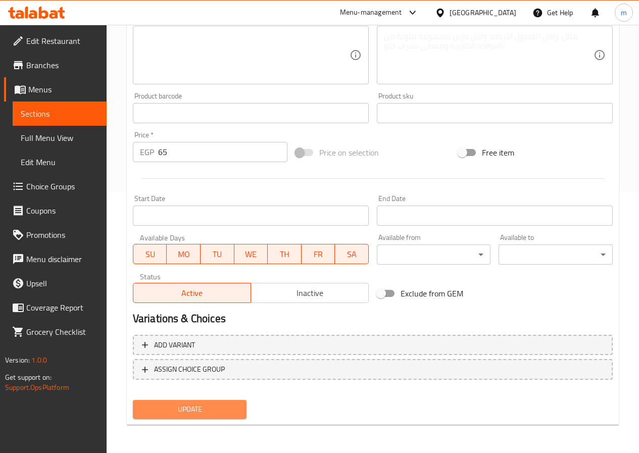
click at [229, 401] on button "Update" at bounding box center [190, 409] width 114 height 19
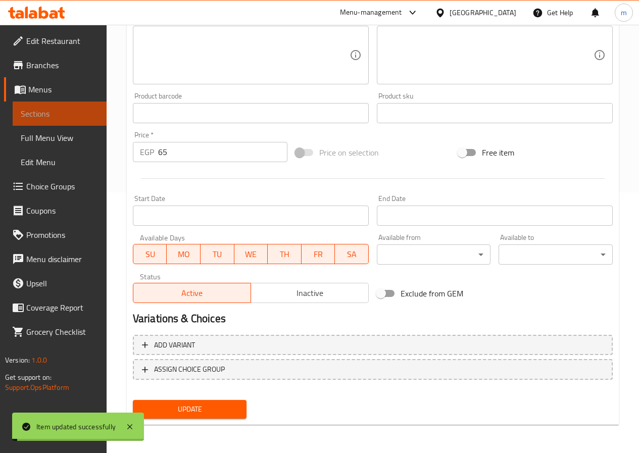
click at [47, 116] on span "Sections" at bounding box center [60, 114] width 78 height 12
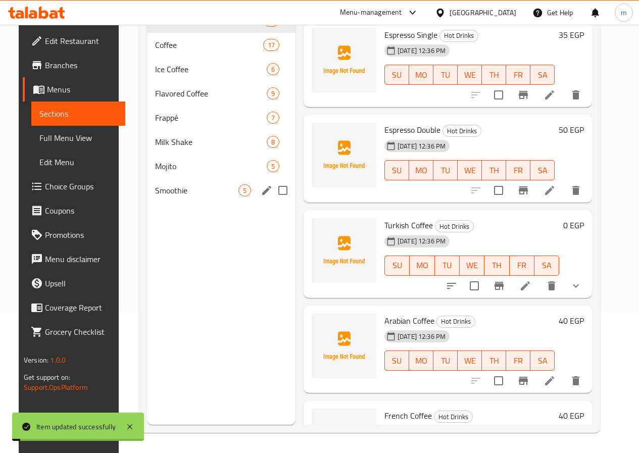
scroll to position [141, 0]
click at [155, 148] on span "Milk Shake" at bounding box center [196, 142] width 83 height 12
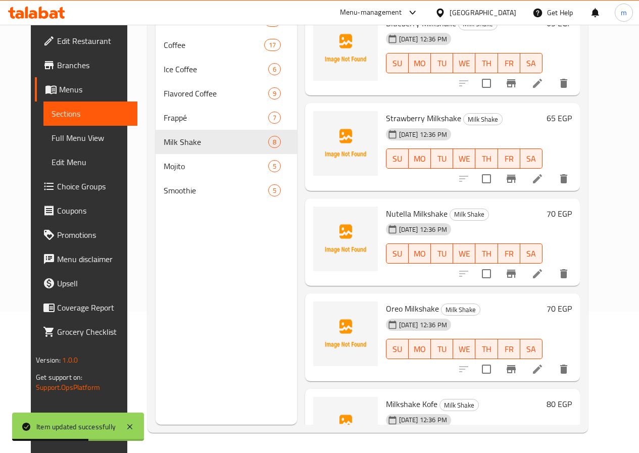
scroll to position [303, 0]
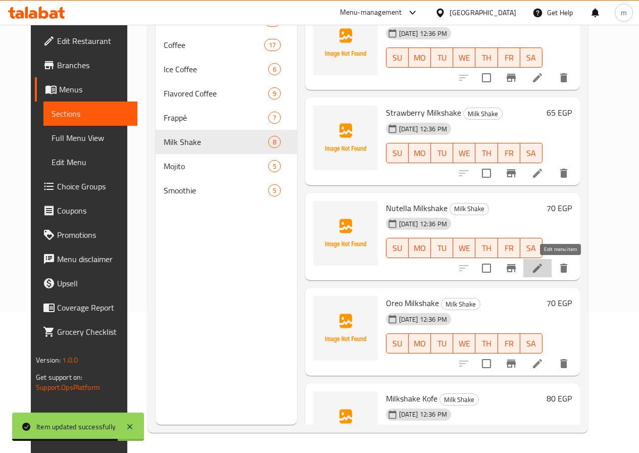
click at [542, 267] on icon at bounding box center [537, 267] width 9 height 9
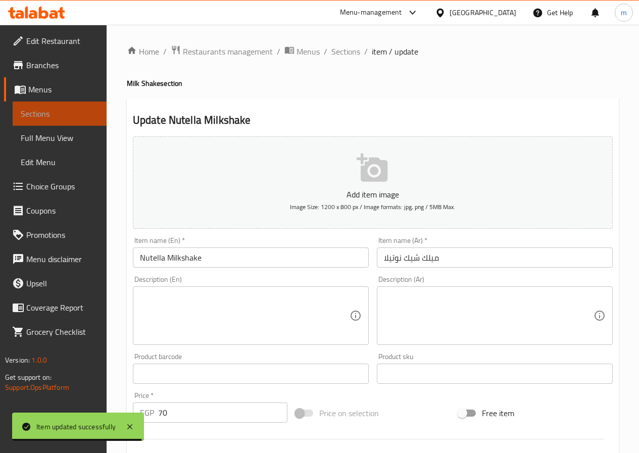
click at [65, 106] on link "Sections" at bounding box center [60, 113] width 94 height 24
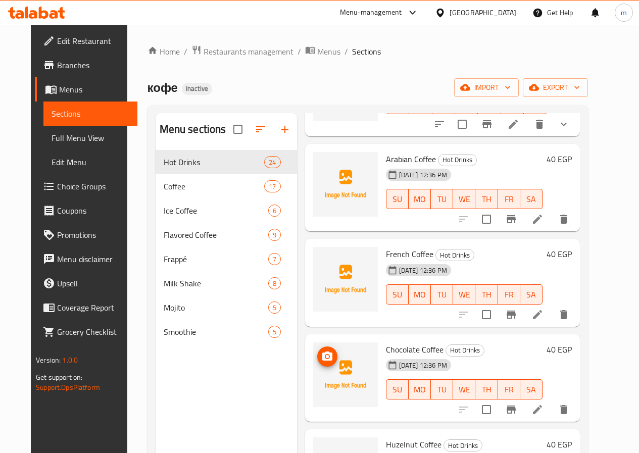
scroll to position [454, 0]
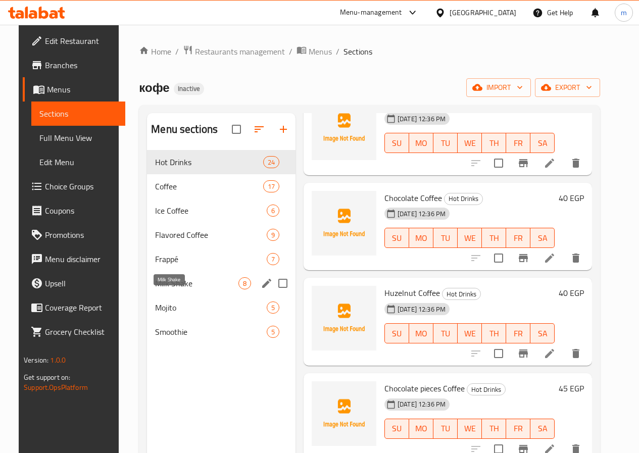
click at [166, 289] on span "Milk Shake" at bounding box center [196, 283] width 83 height 12
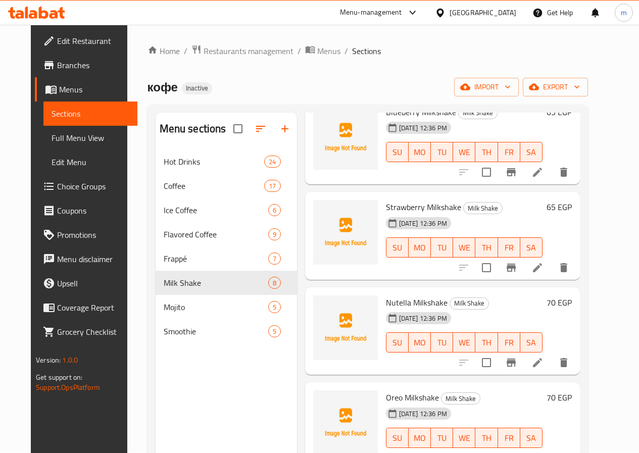
scroll to position [141, 0]
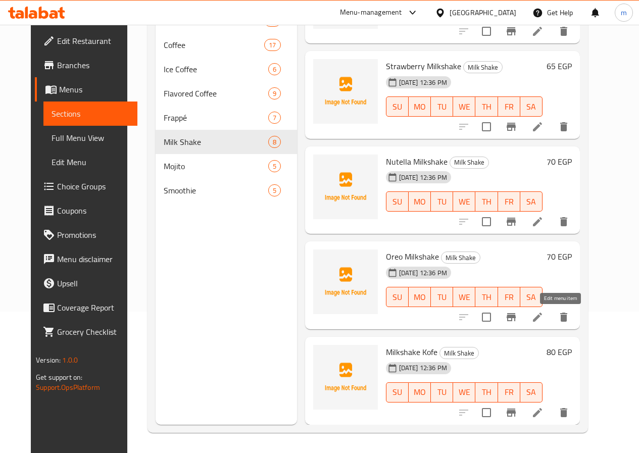
click at [543, 314] on icon at bounding box center [537, 317] width 12 height 12
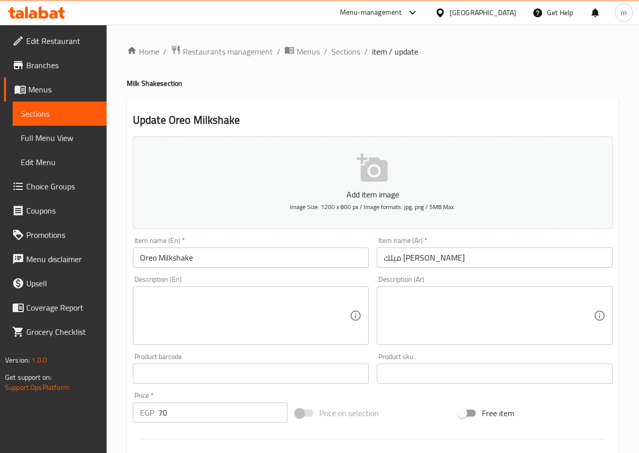
click at [65, 110] on span "Sections" at bounding box center [60, 114] width 78 height 12
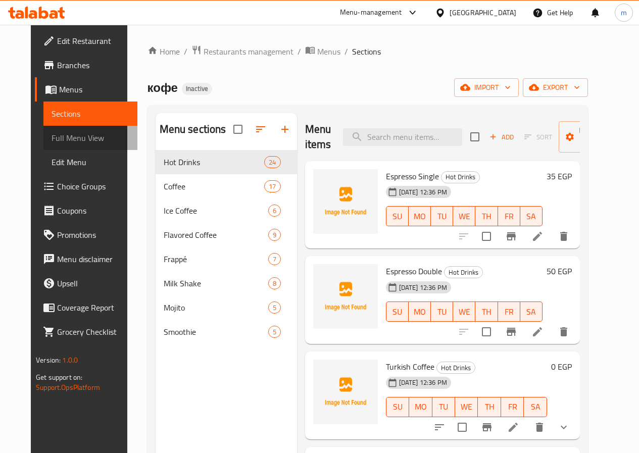
click at [51, 133] on span "Full Menu View" at bounding box center [90, 138] width 78 height 12
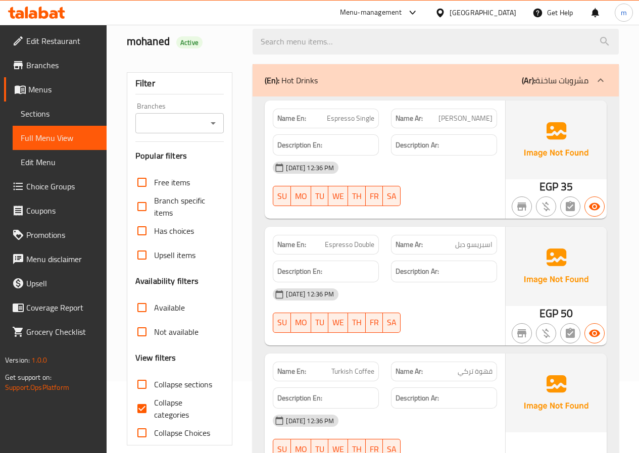
scroll to position [252, 0]
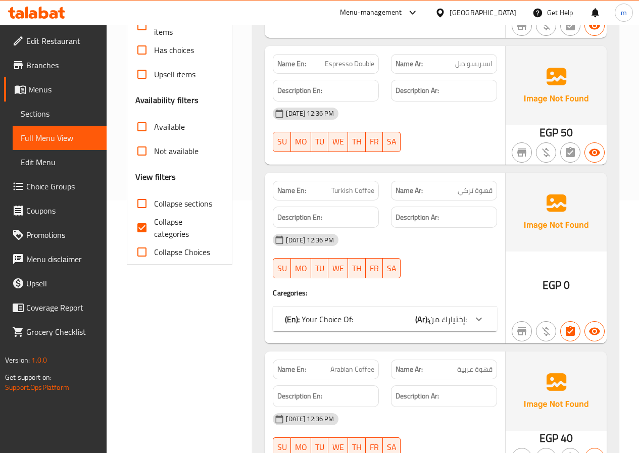
click at [164, 235] on span "Collapse categories" at bounding box center [185, 228] width 62 height 24
click at [154, 235] on input "Collapse categories" at bounding box center [142, 228] width 24 height 24
checkbox input "false"
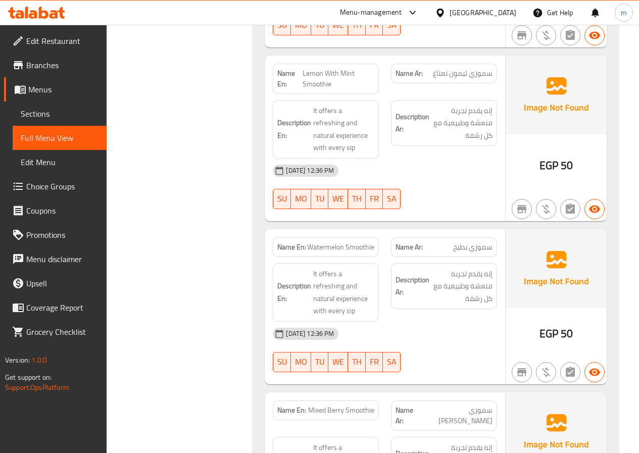
scroll to position [15249, 0]
